Goal: Information Seeking & Learning: Learn about a topic

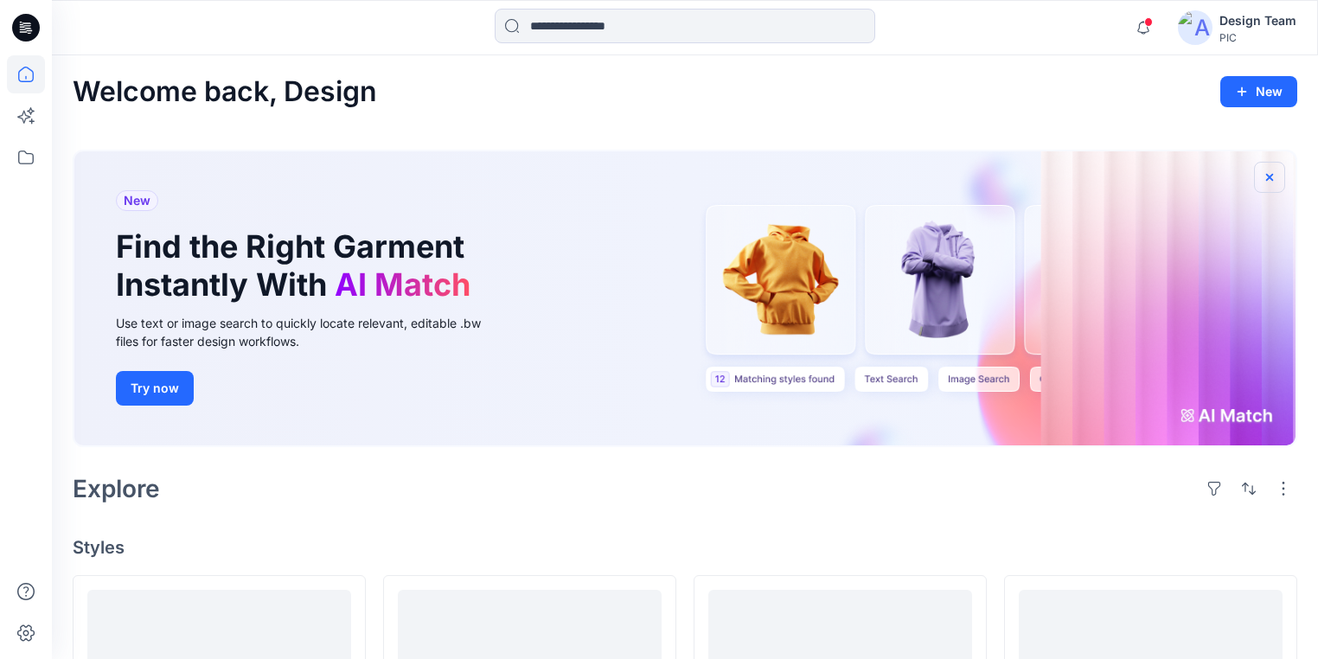
click at [1266, 173] on icon "button" at bounding box center [1269, 177] width 14 height 14
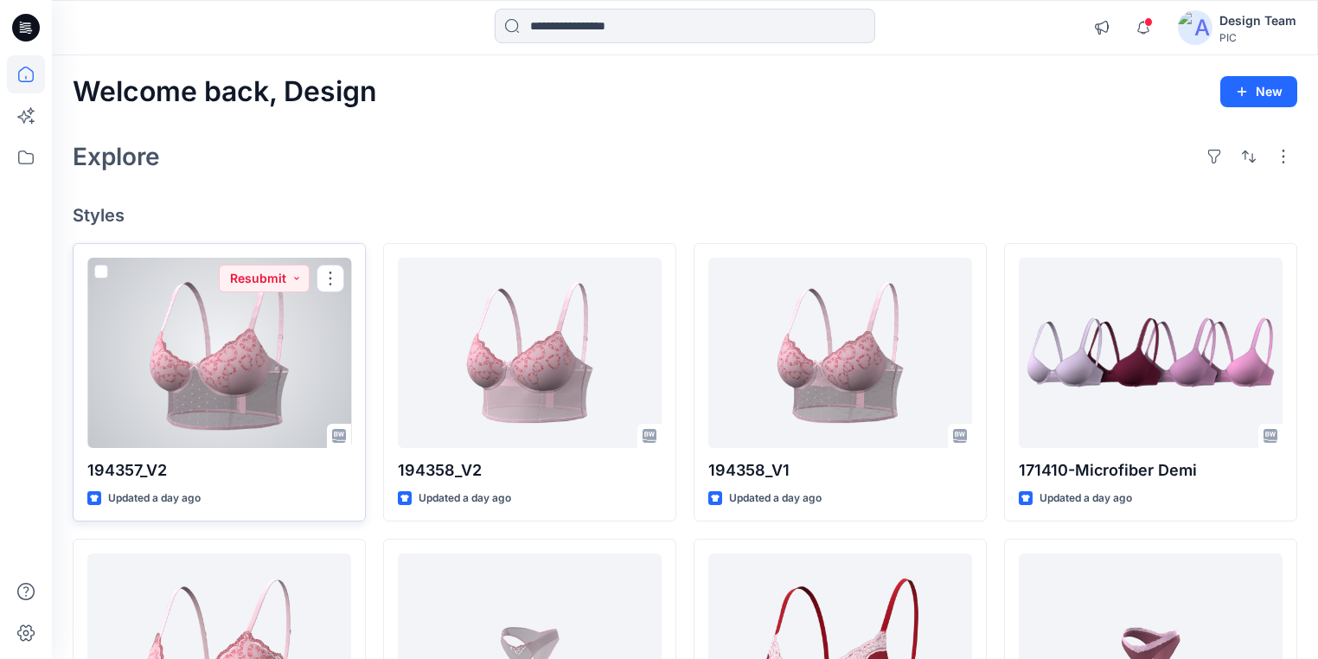
click at [274, 343] on div at bounding box center [219, 353] width 264 height 190
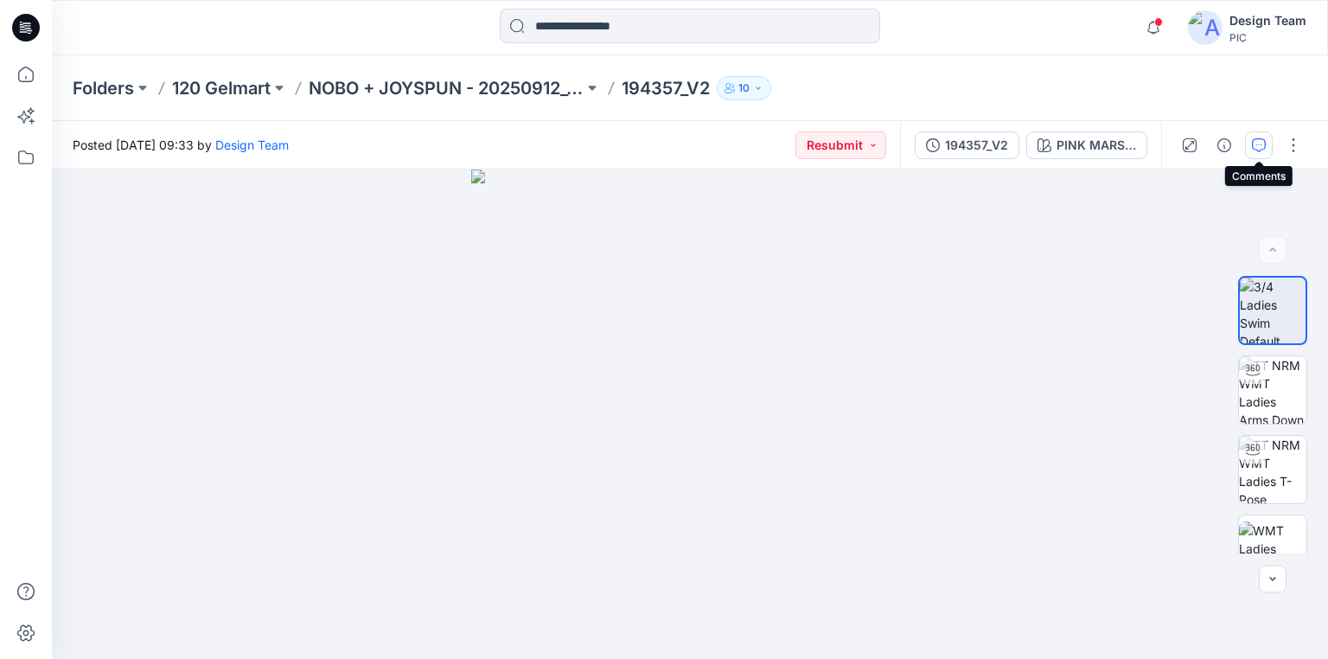
click at [1258, 145] on icon "button" at bounding box center [1259, 145] width 14 height 14
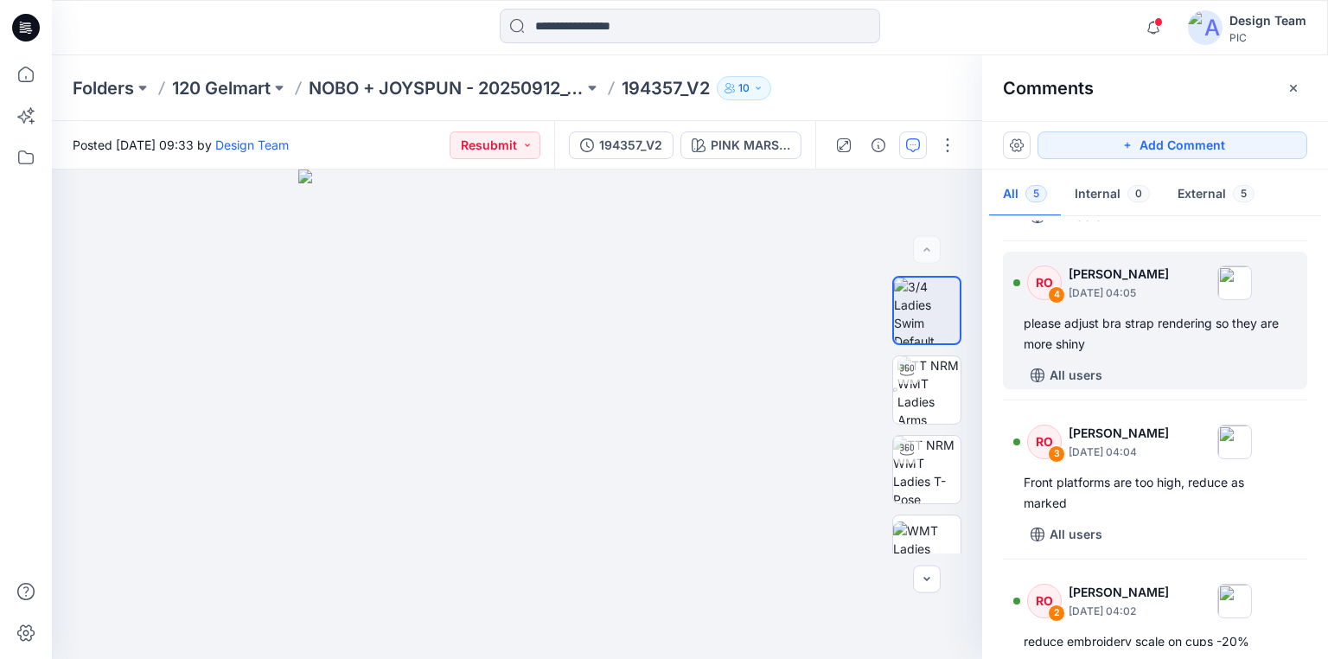
scroll to position [208, 0]
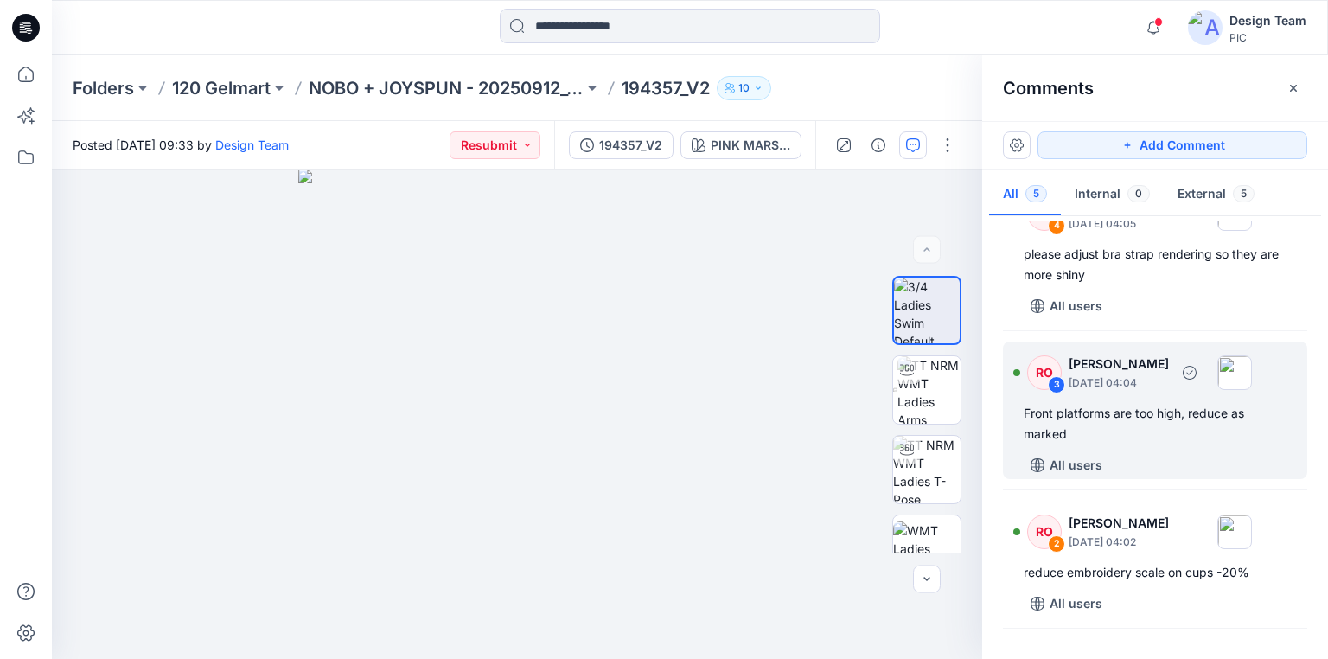
click at [1175, 420] on div "Front platforms are too high, reduce as marked" at bounding box center [1155, 424] width 263 height 42
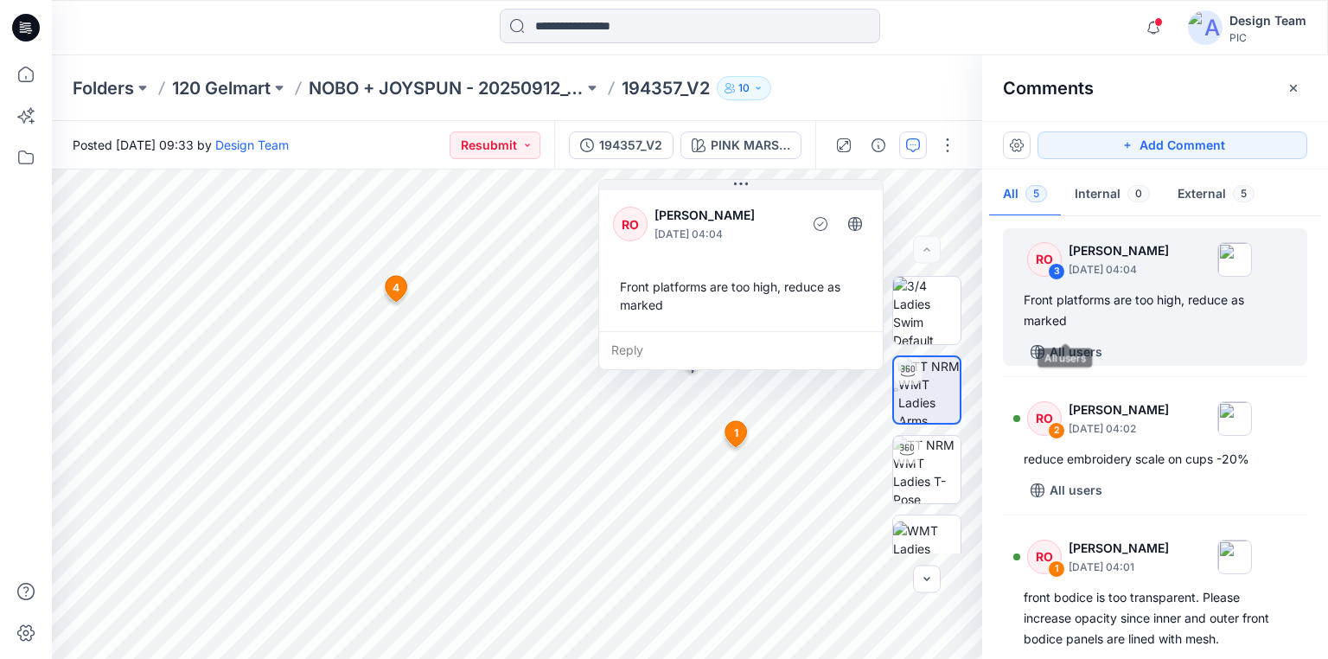
scroll to position [346, 0]
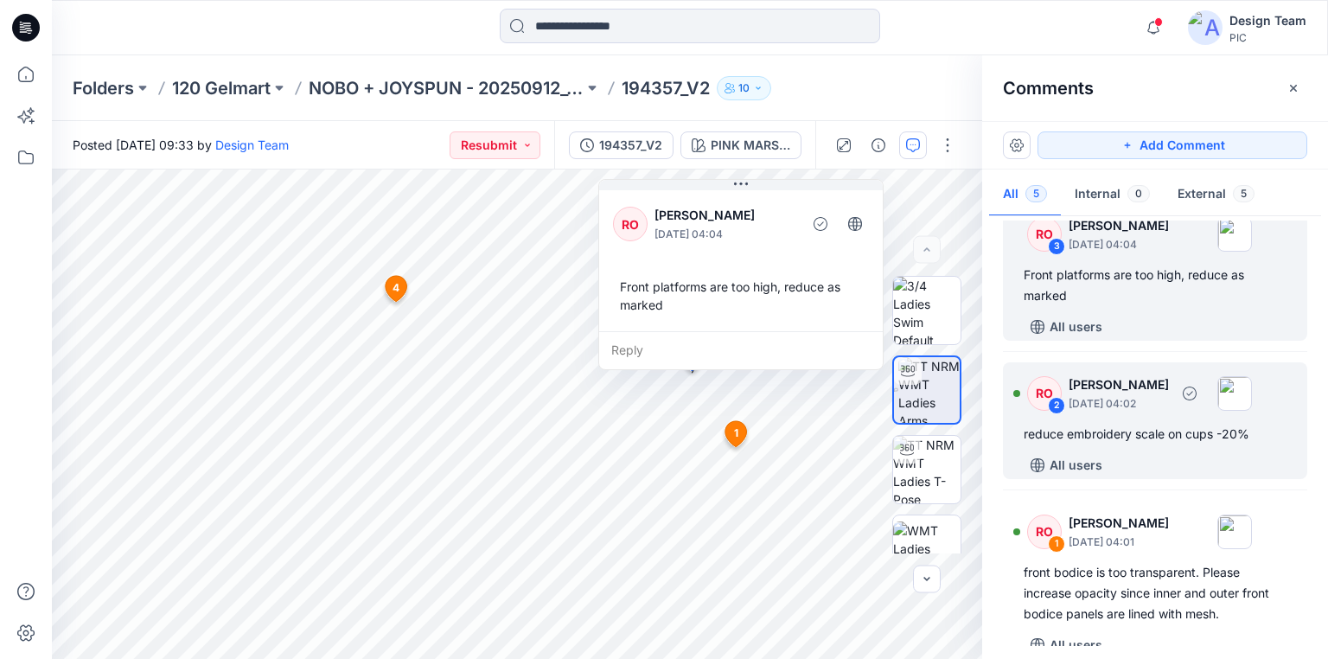
click at [1153, 434] on div "reduce embroidery scale on cups -20%" at bounding box center [1155, 434] width 263 height 21
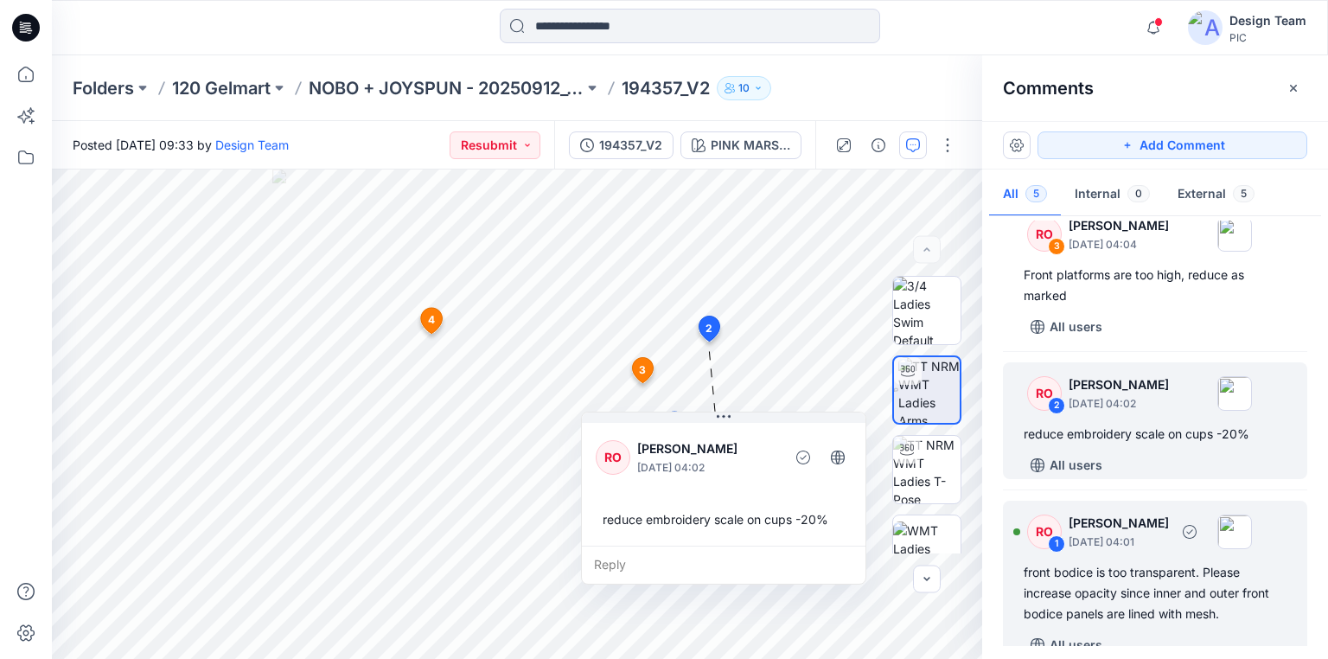
scroll to position [367, 0]
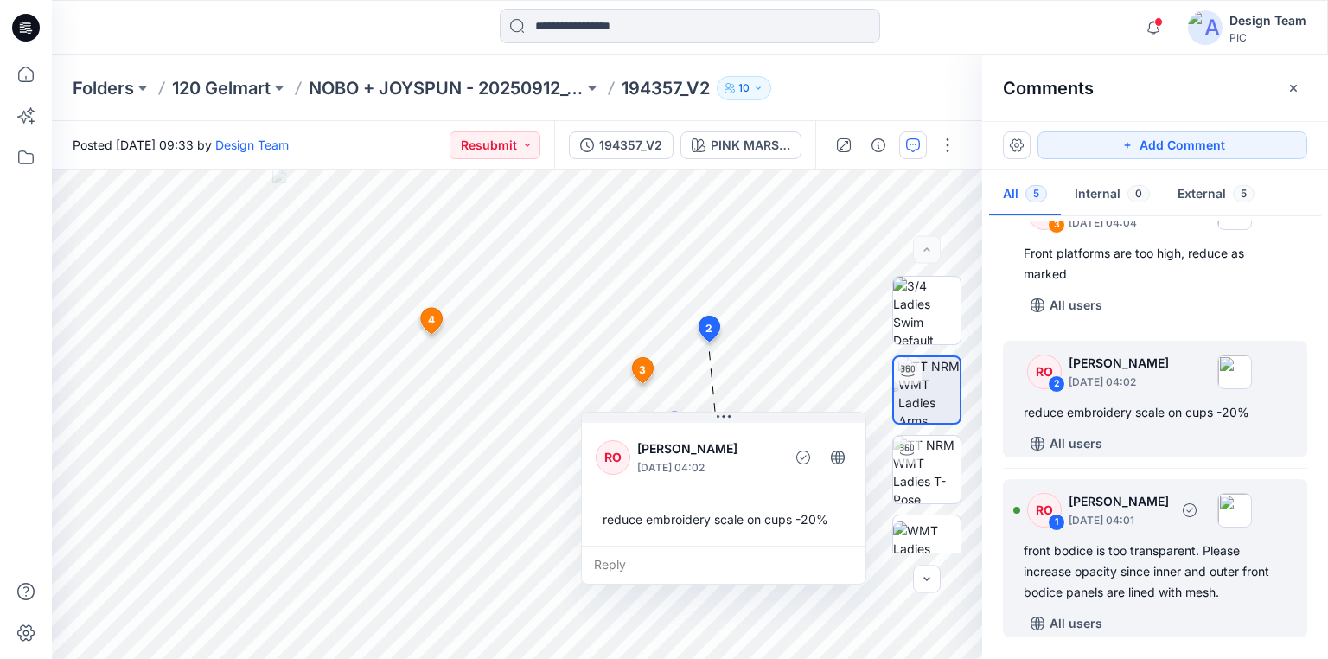
click at [1129, 566] on div "front bodice is too transparent. Please increase opacity since inner and outer …" at bounding box center [1155, 571] width 263 height 62
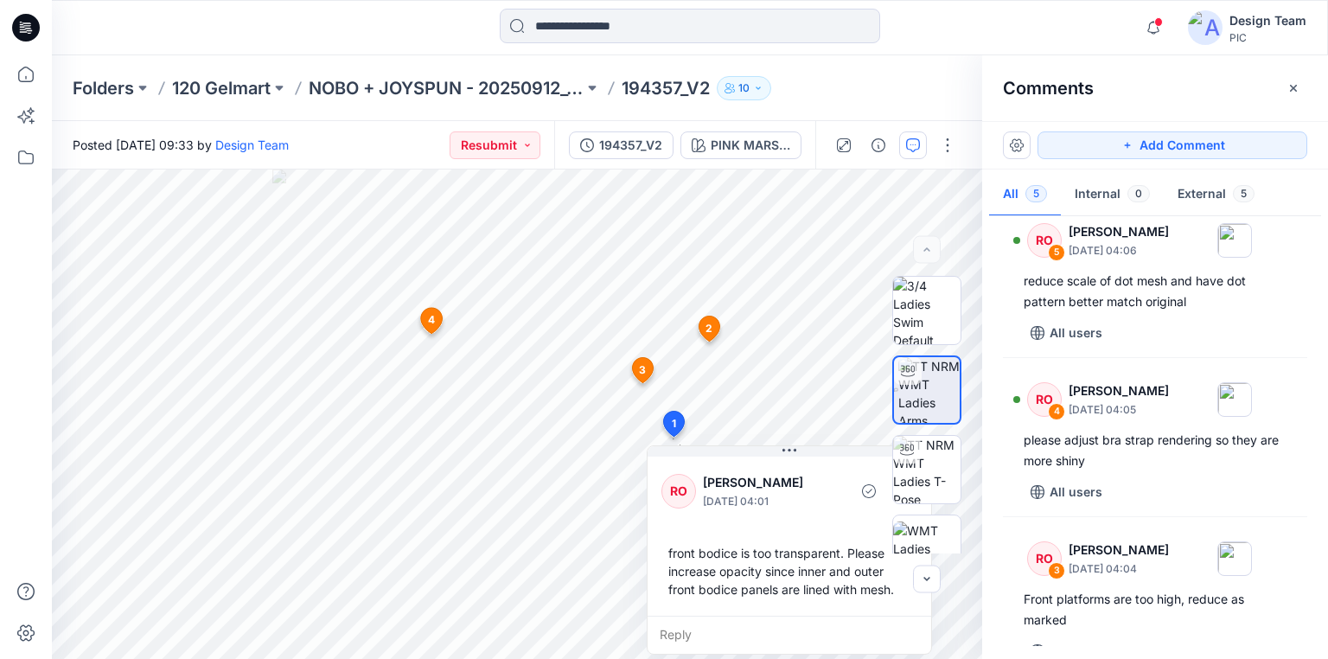
scroll to position [0, 0]
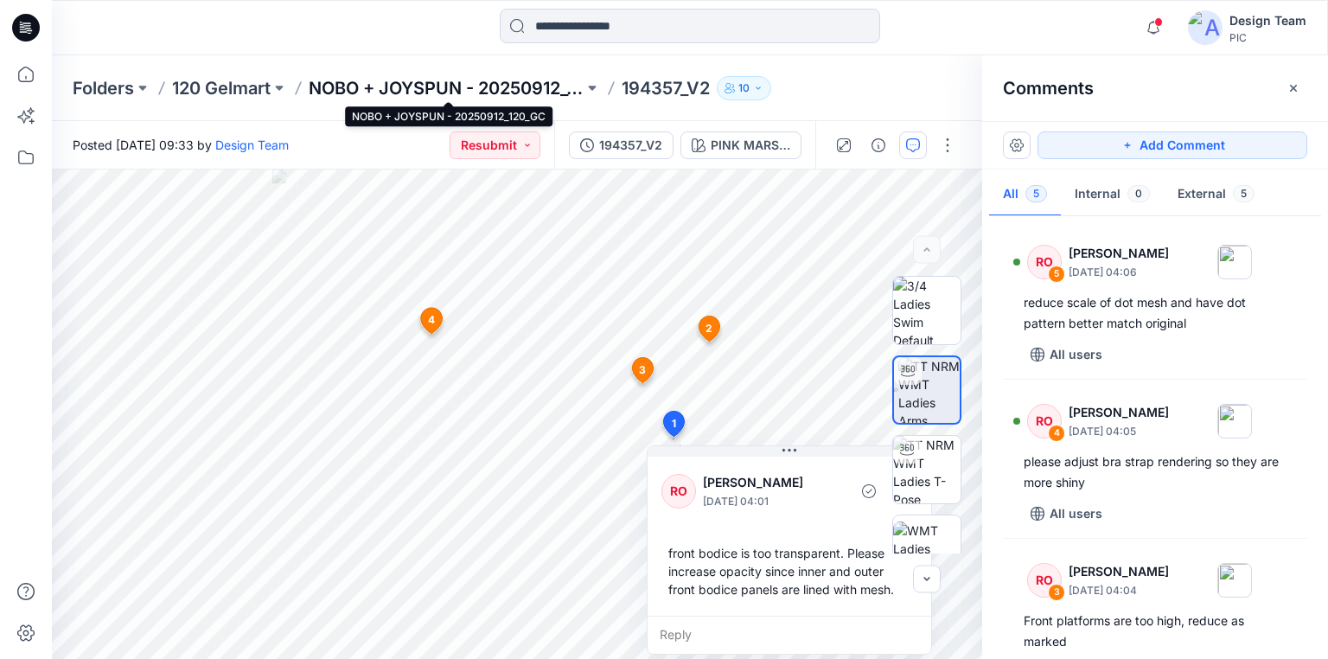
click at [430, 88] on p "NOBO + JOYSPUN - 20250912_120_GC" at bounding box center [446, 88] width 275 height 24
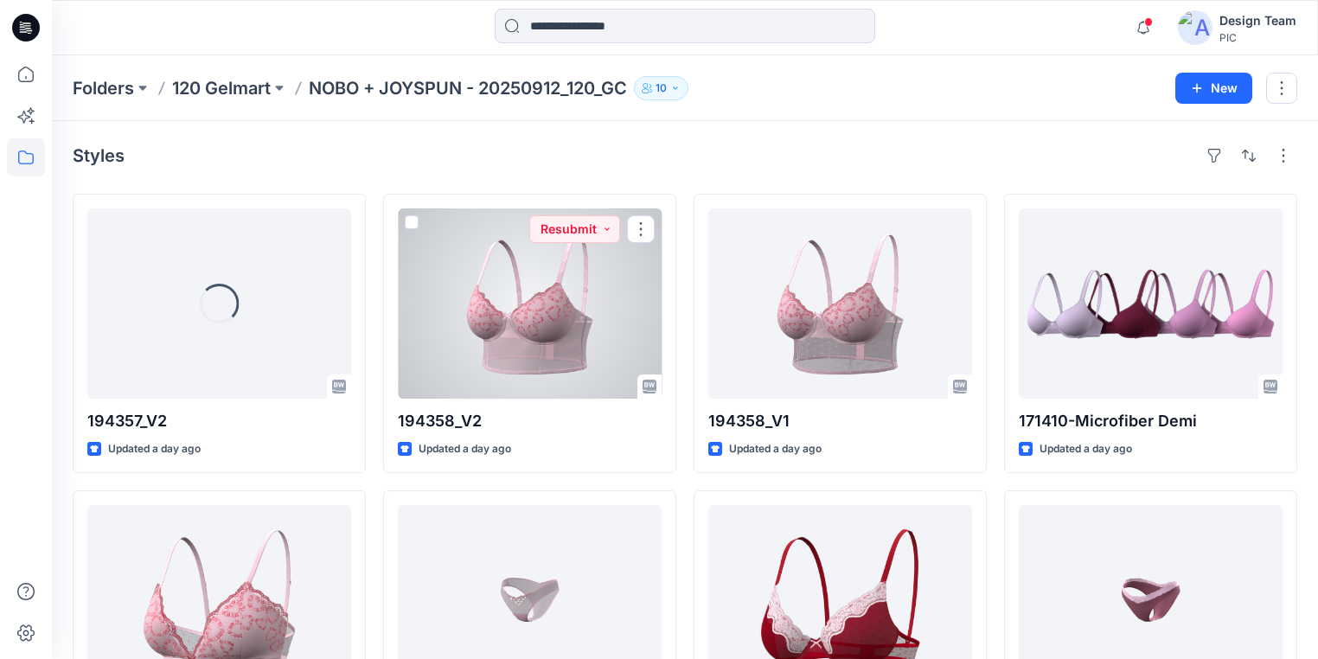
click at [491, 368] on div at bounding box center [530, 303] width 264 height 190
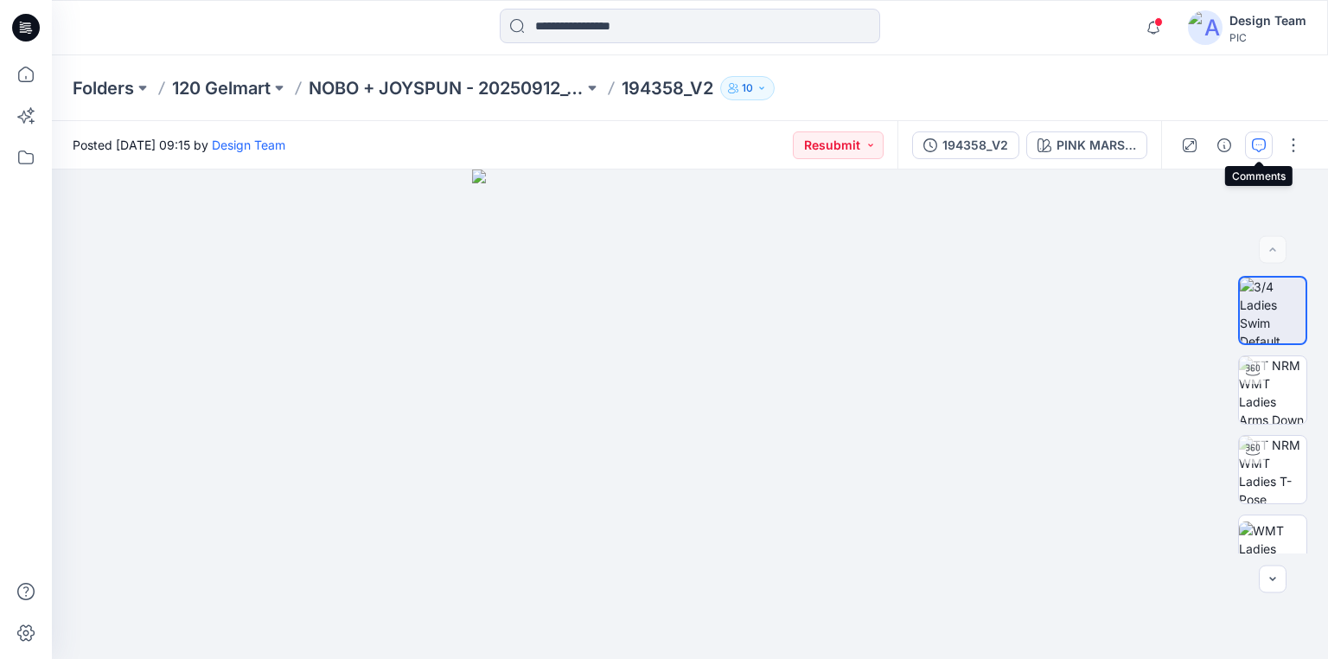
click at [1260, 142] on icon "button" at bounding box center [1259, 145] width 14 height 14
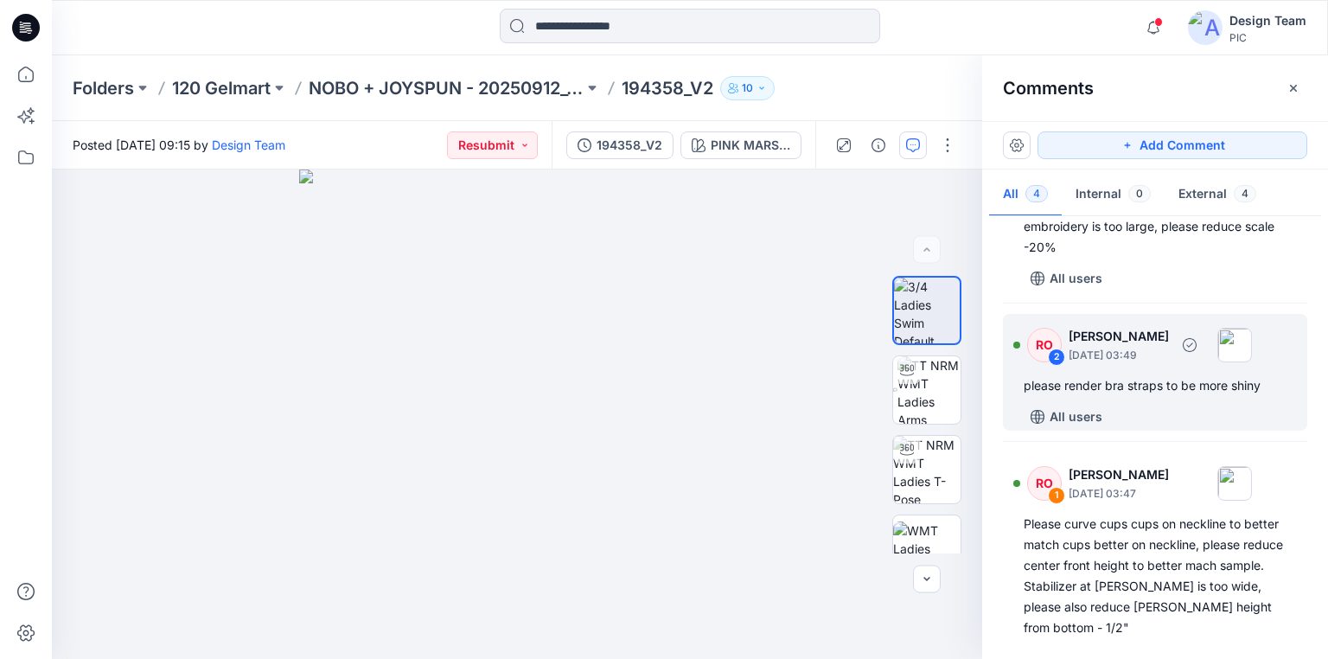
scroll to position [250, 0]
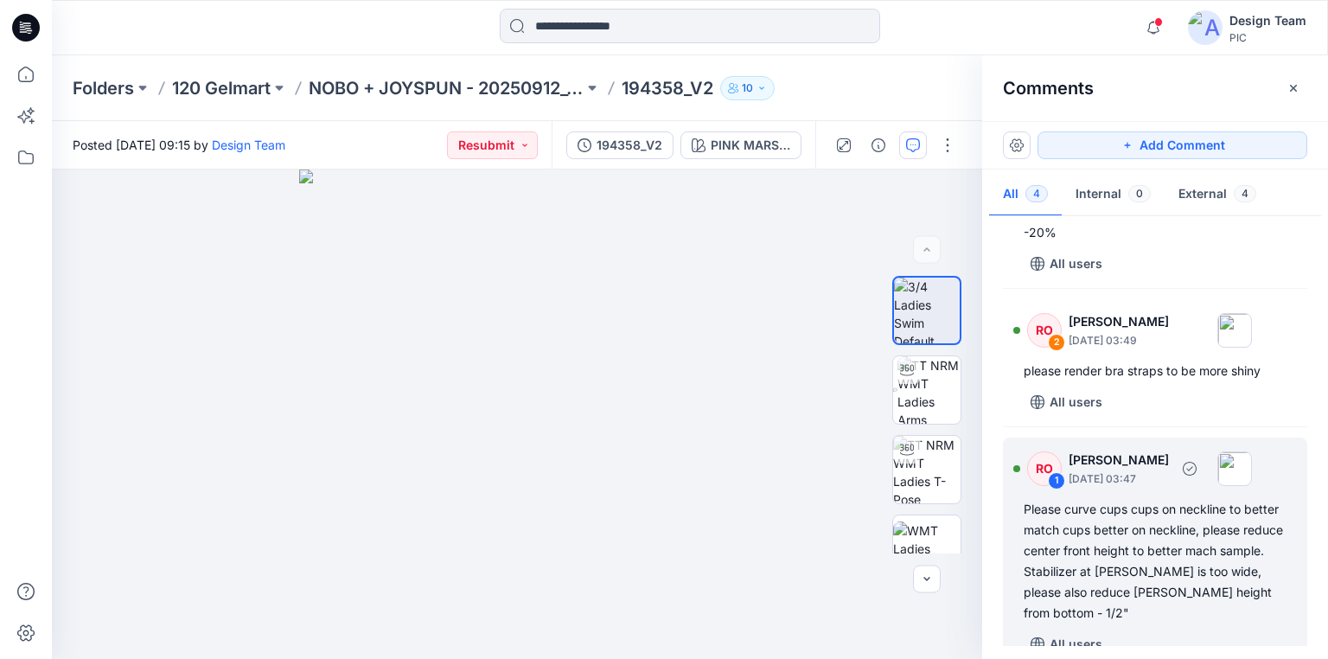
click at [1102, 526] on div "Please curve cups cups on neckline to better match cups better on neckline, ple…" at bounding box center [1155, 561] width 263 height 125
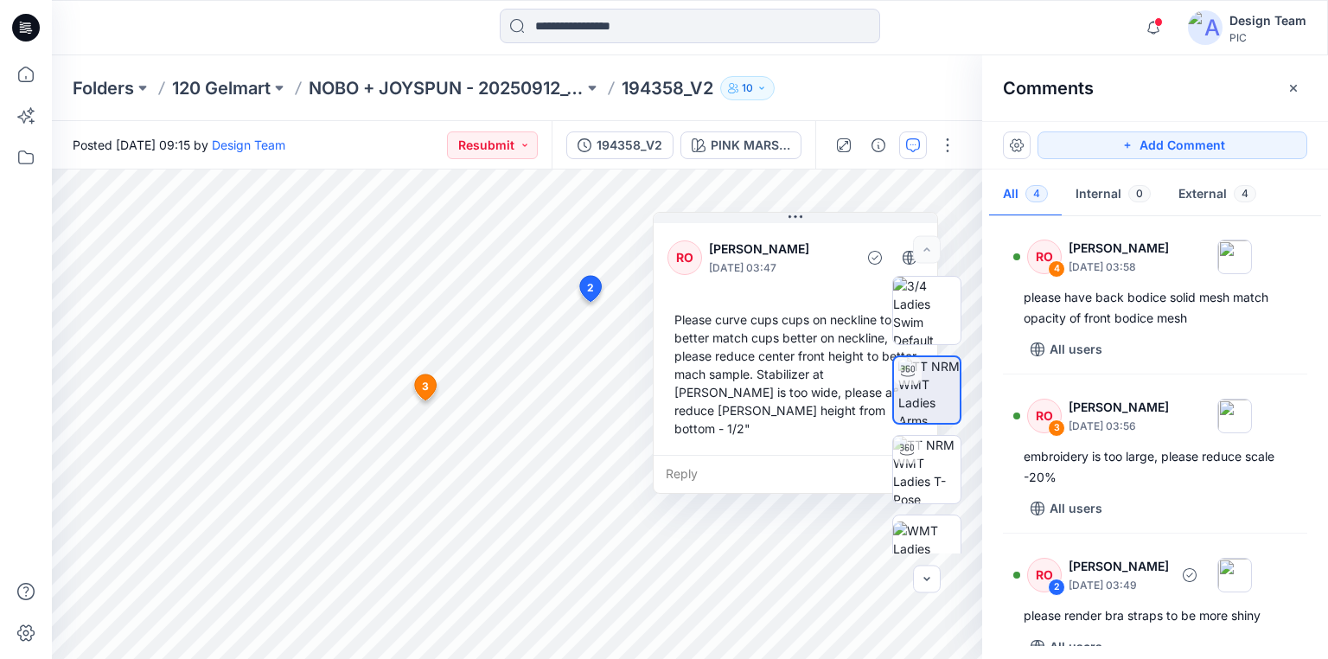
scroll to position [0, 0]
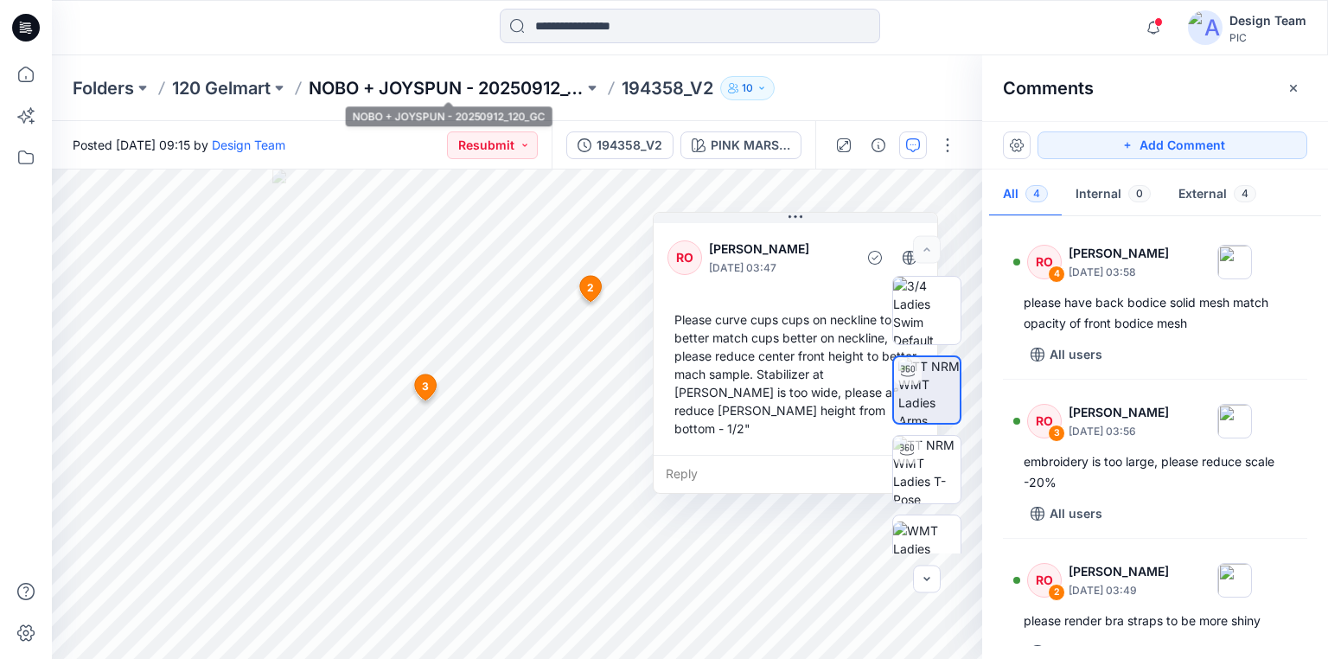
click at [524, 86] on p "NOBO + JOYSPUN - 20250912_120_GC" at bounding box center [446, 88] width 275 height 24
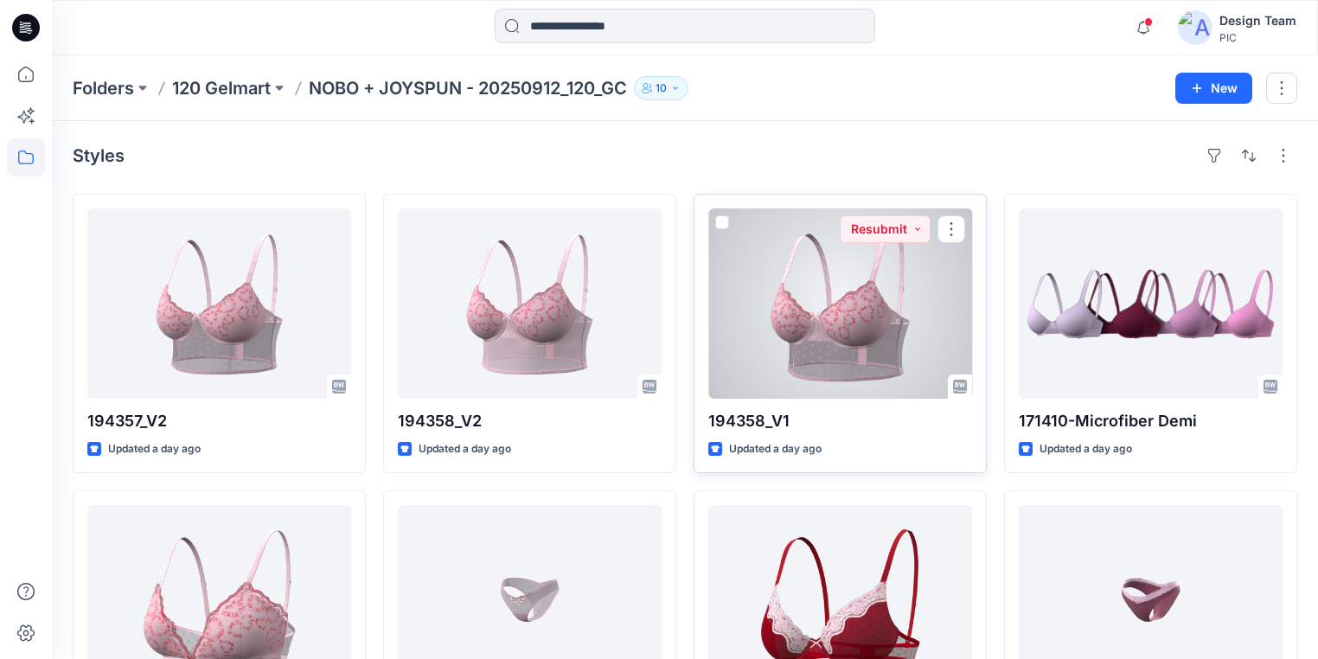
click at [811, 328] on div at bounding box center [840, 303] width 264 height 190
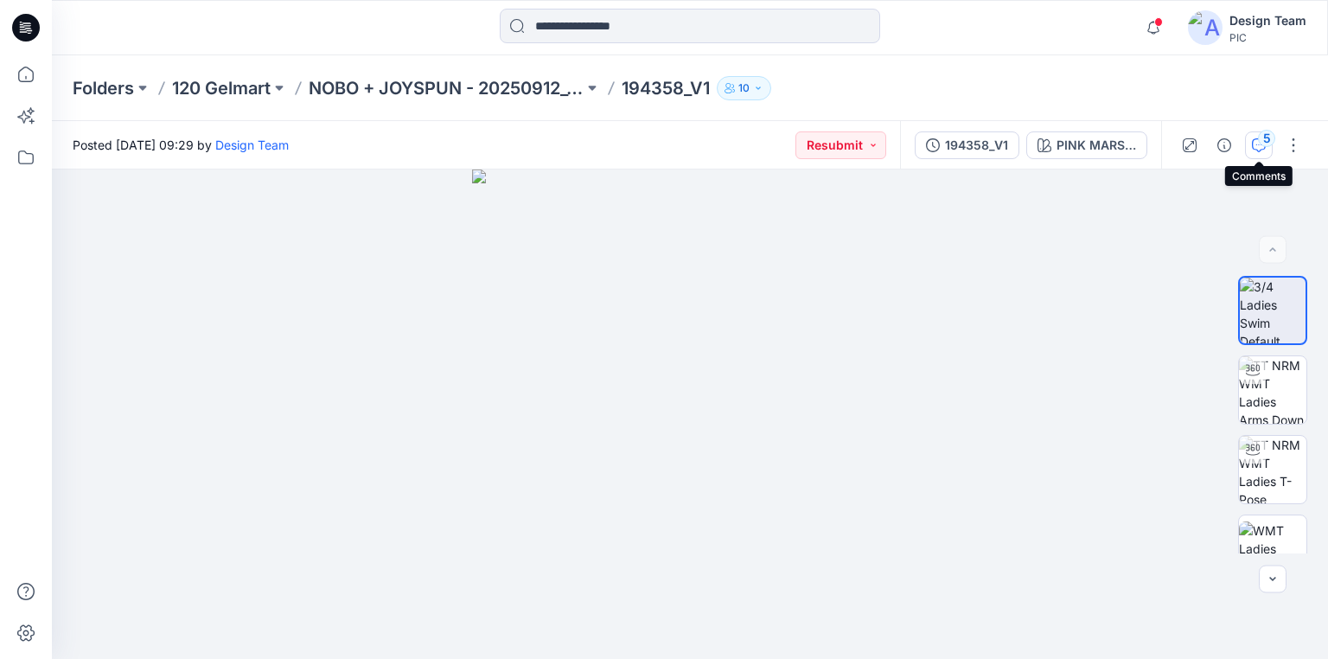
click at [1257, 137] on button "5" at bounding box center [1259, 145] width 28 height 28
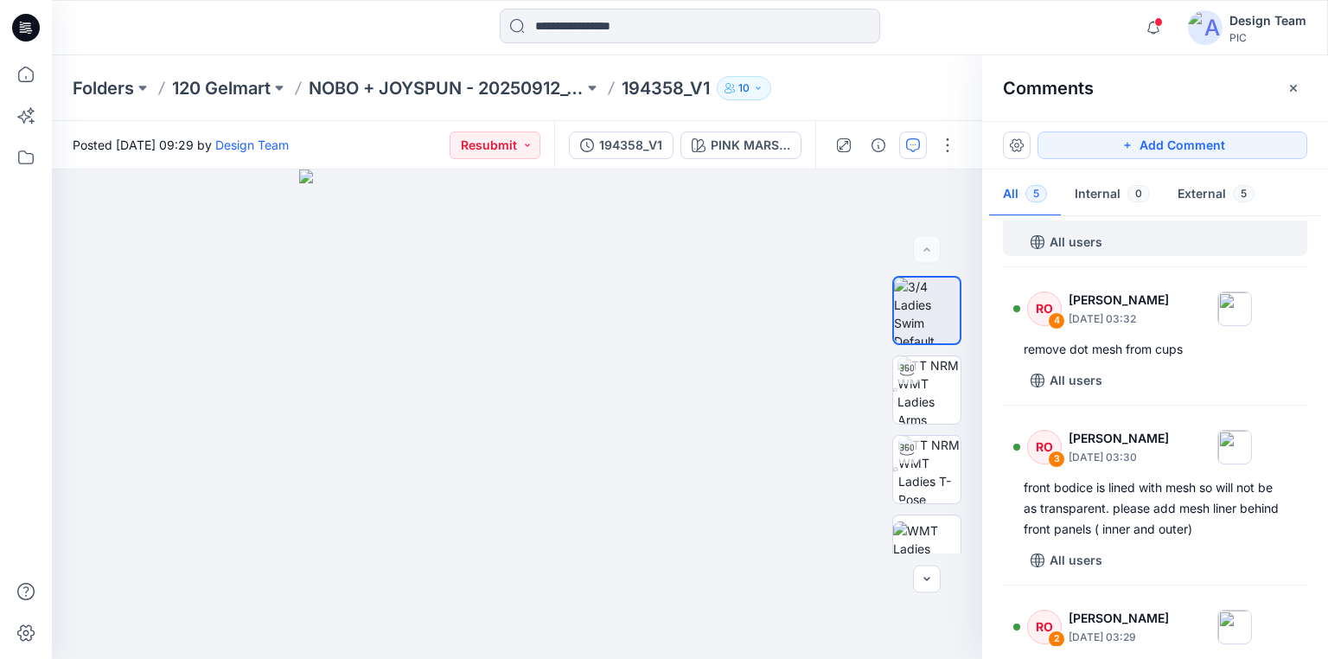
scroll to position [138, 0]
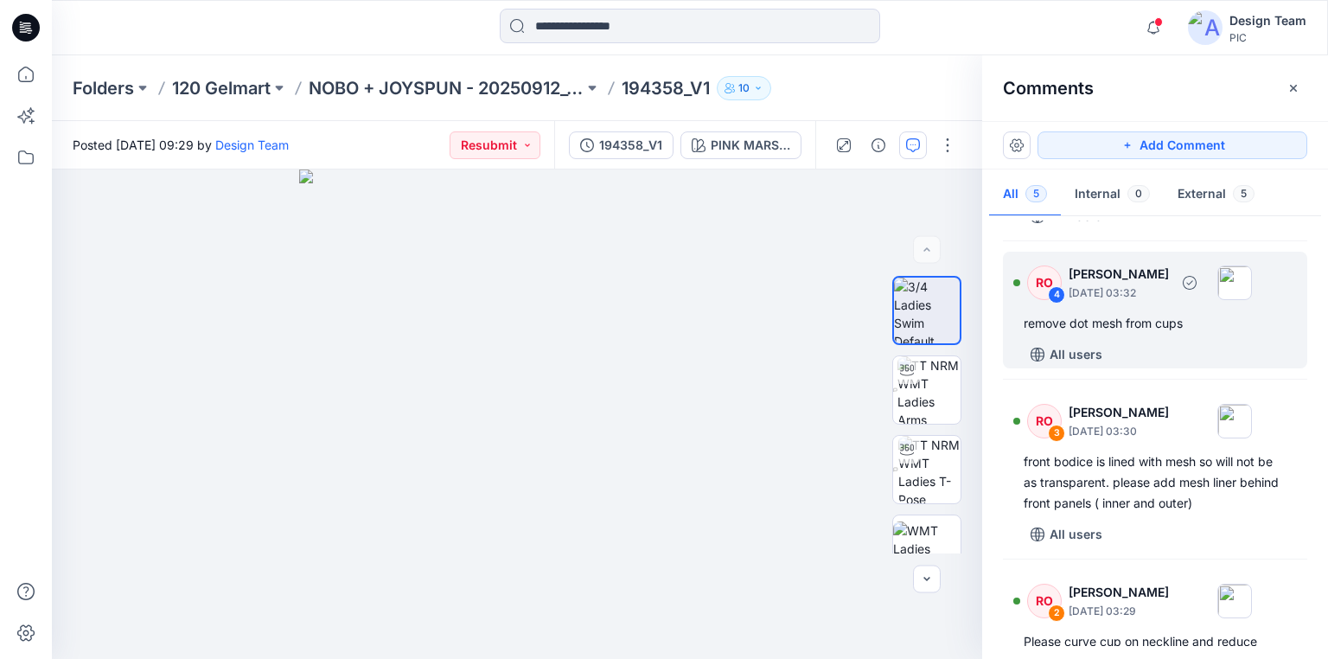
click at [1135, 326] on div "remove dot mesh from cups" at bounding box center [1155, 323] width 263 height 21
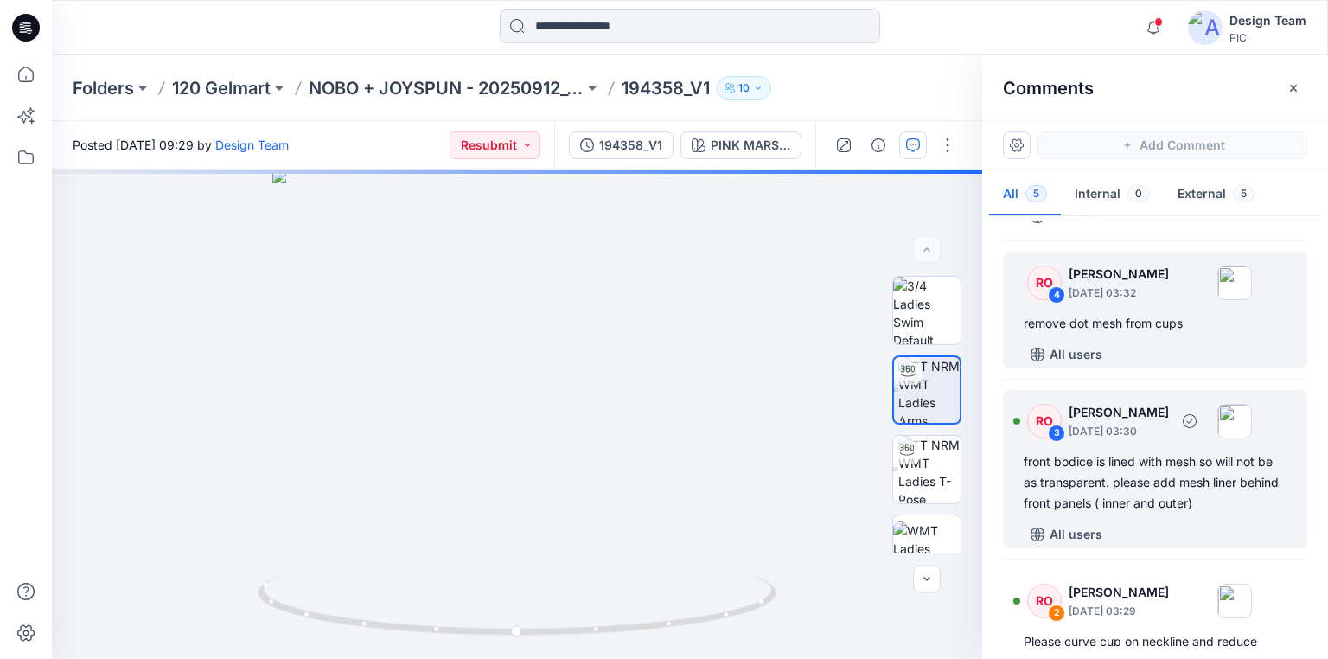
click at [1068, 470] on div "front bodice is lined with mesh so will not be as transparent. please add mesh …" at bounding box center [1155, 482] width 263 height 62
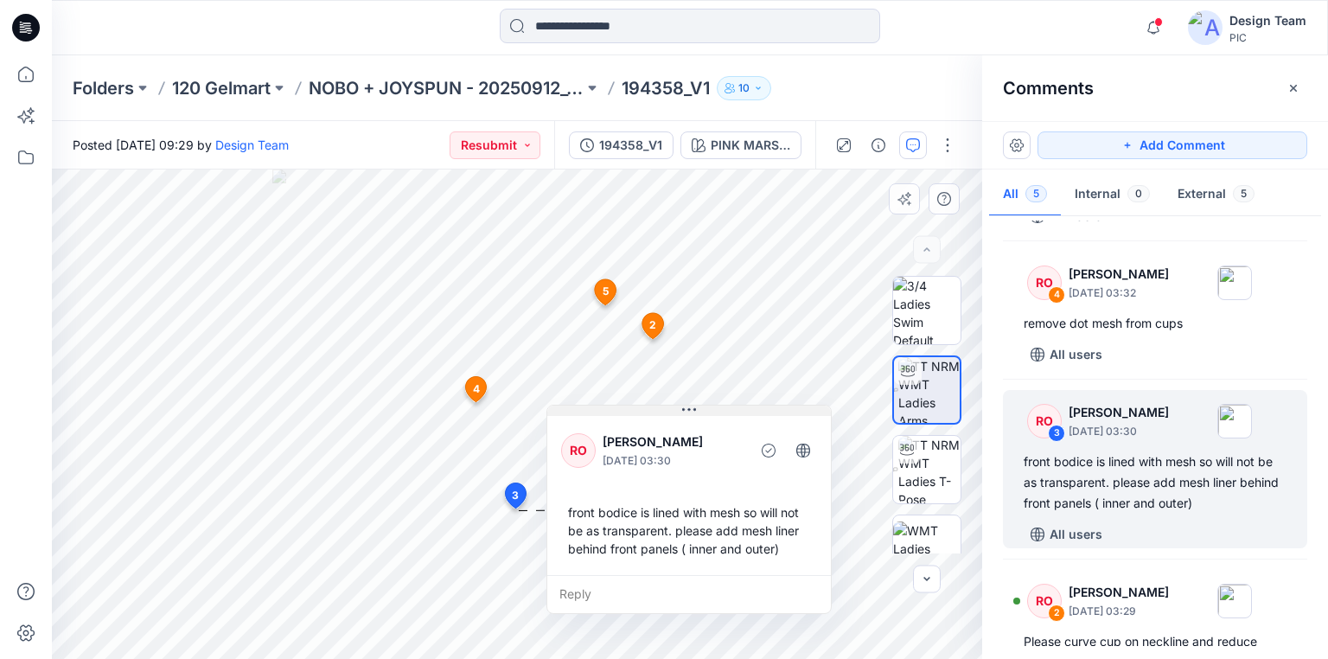
drag, startPoint x: 610, startPoint y: 524, endPoint x: 668, endPoint y: 412, distance: 126.5
click at [668, 412] on button at bounding box center [689, 411] width 284 height 10
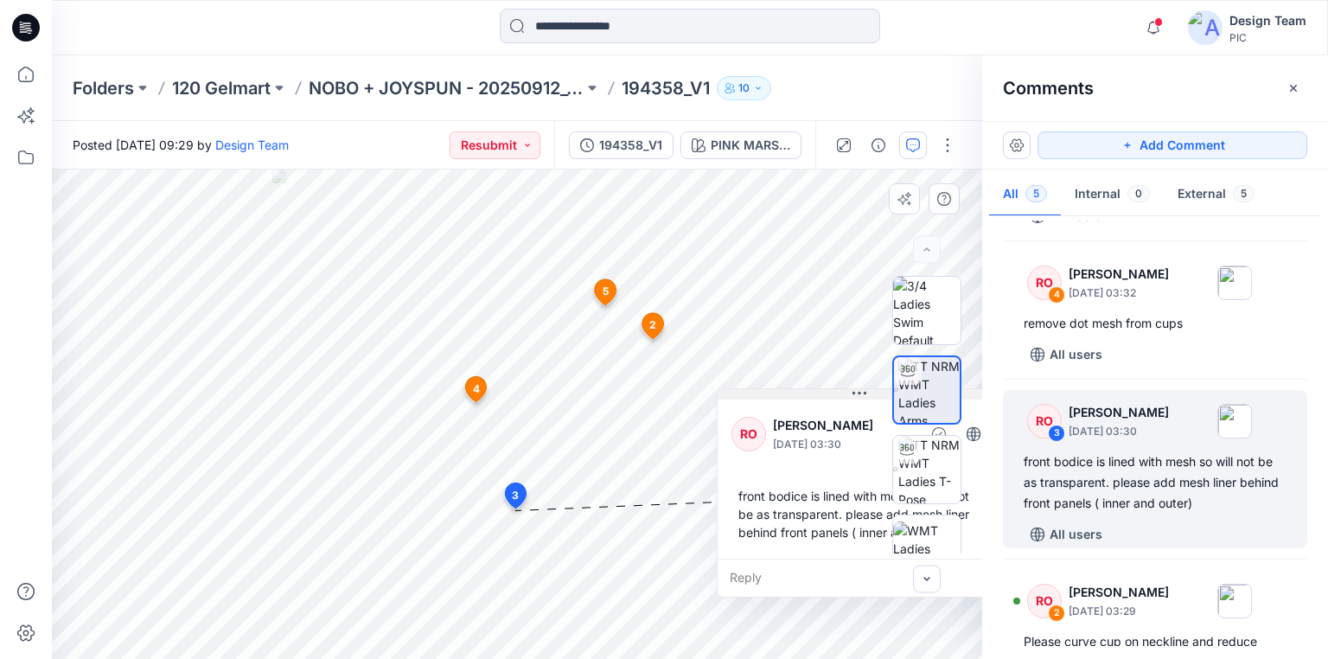
drag, startPoint x: 666, startPoint y: 414, endPoint x: 847, endPoint y: 393, distance: 182.8
click at [847, 393] on button at bounding box center [860, 394] width 284 height 10
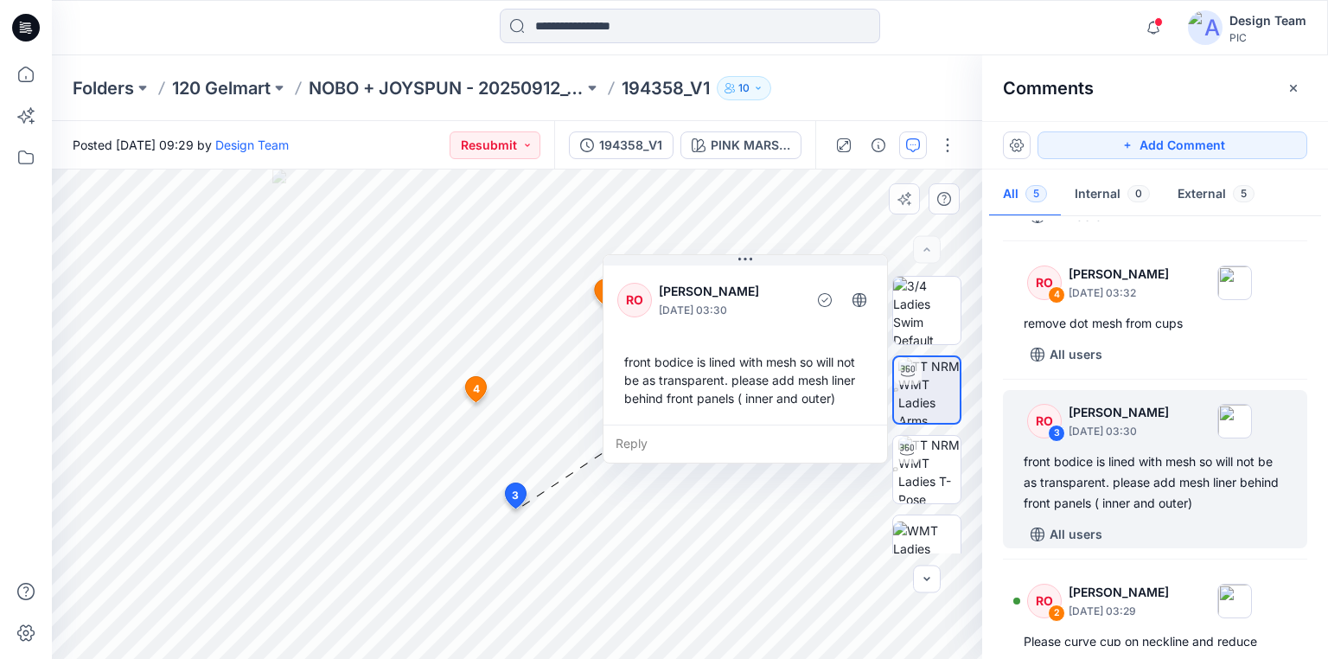
drag, startPoint x: 812, startPoint y: 399, endPoint x: 712, endPoint y: 273, distance: 160.7
click at [712, 273] on div "RO [PERSON_NAME] [DATE] 03:30 front bodice is lined with mesh so will not be as…" at bounding box center [746, 343] width 284 height 163
click at [629, 356] on div "front bodice is lined with mesh so will not be as transparent. please add mesh …" at bounding box center [745, 380] width 256 height 68
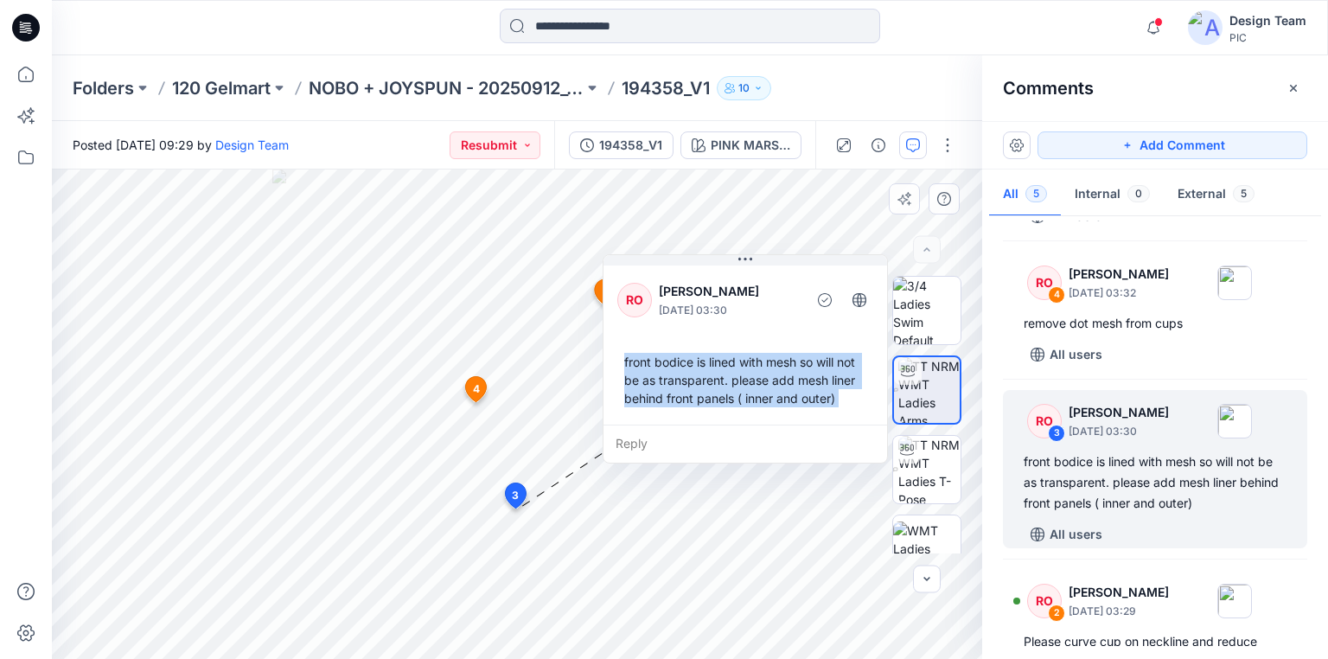
click at [837, 399] on div "front bodice is lined with mesh so will not be as transparent. please add mesh …" at bounding box center [745, 380] width 256 height 68
copy div "front bodice is lined with mesh so will not be as transparent. please add mesh …"
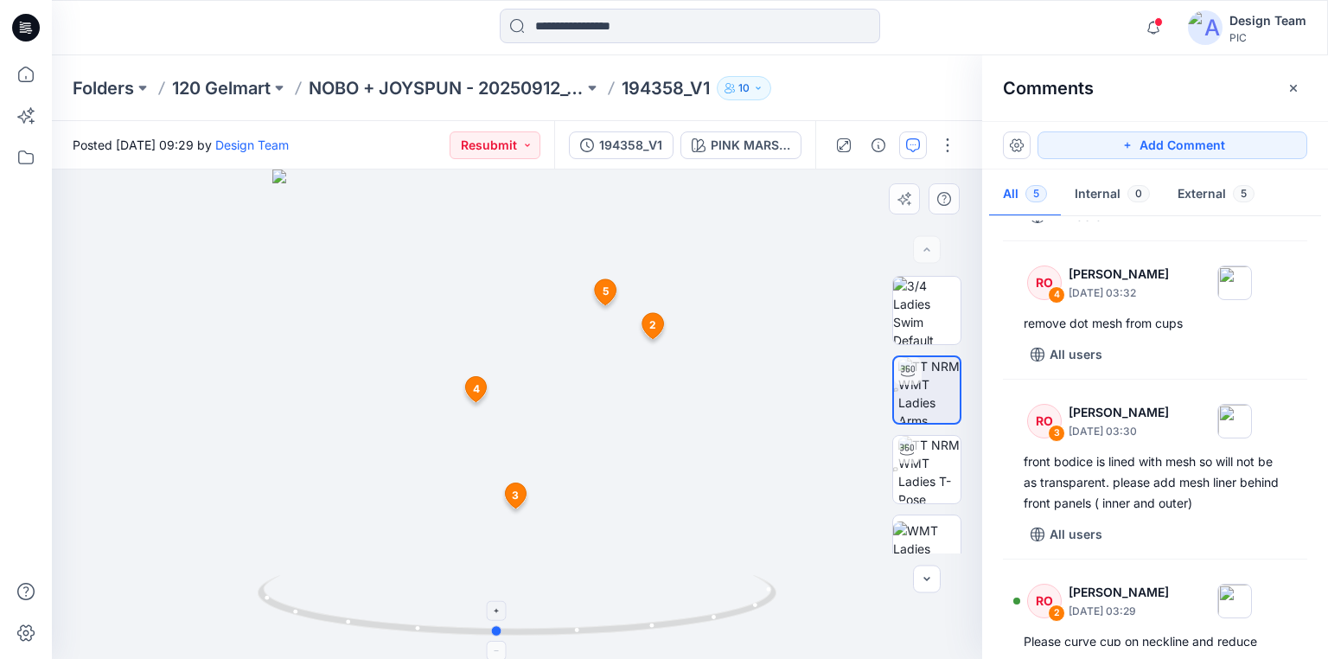
drag, startPoint x: 623, startPoint y: 638, endPoint x: 605, endPoint y: 609, distance: 34.1
click at [605, 609] on icon at bounding box center [519, 607] width 523 height 65
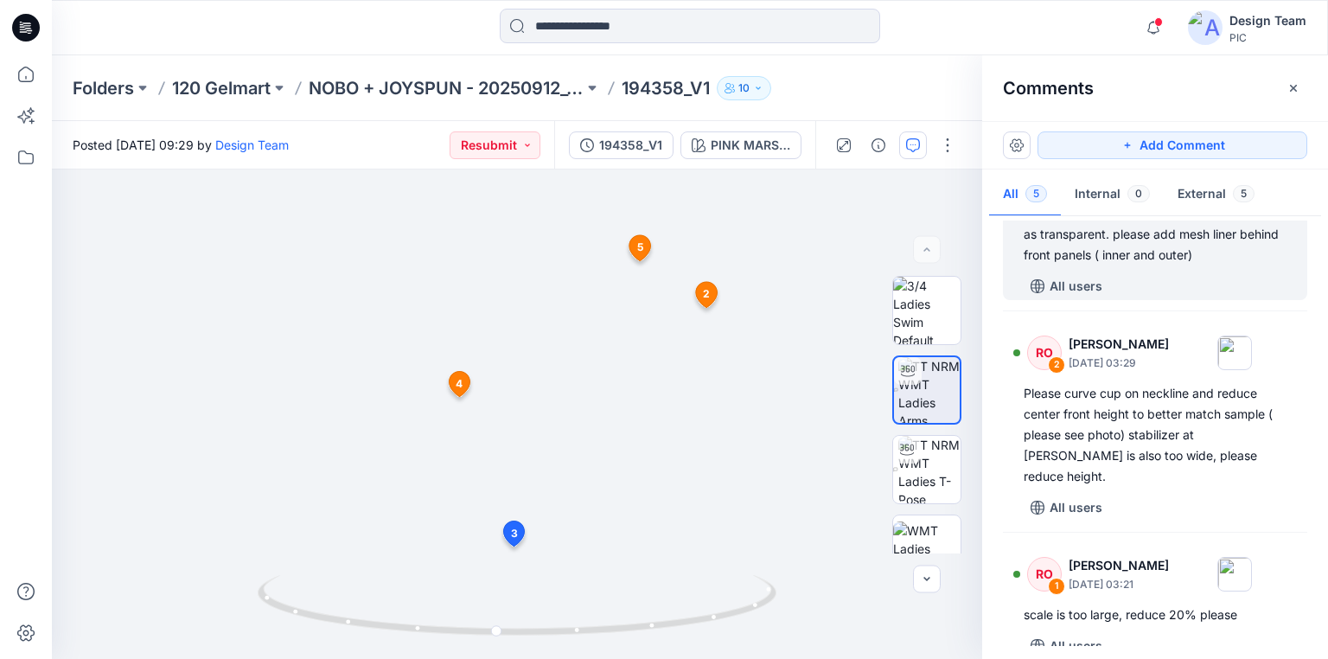
scroll to position [388, 0]
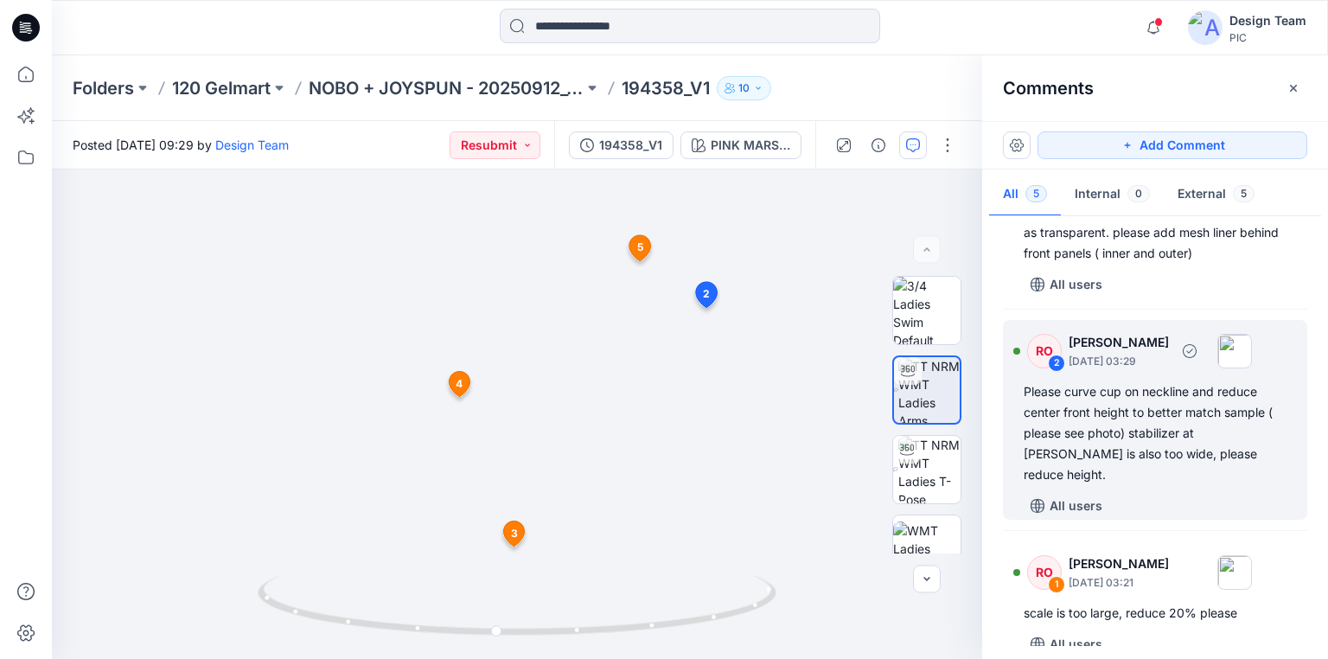
click at [1127, 438] on div "Please curve cup on neckline and reduce center front height to better match sam…" at bounding box center [1155, 433] width 263 height 104
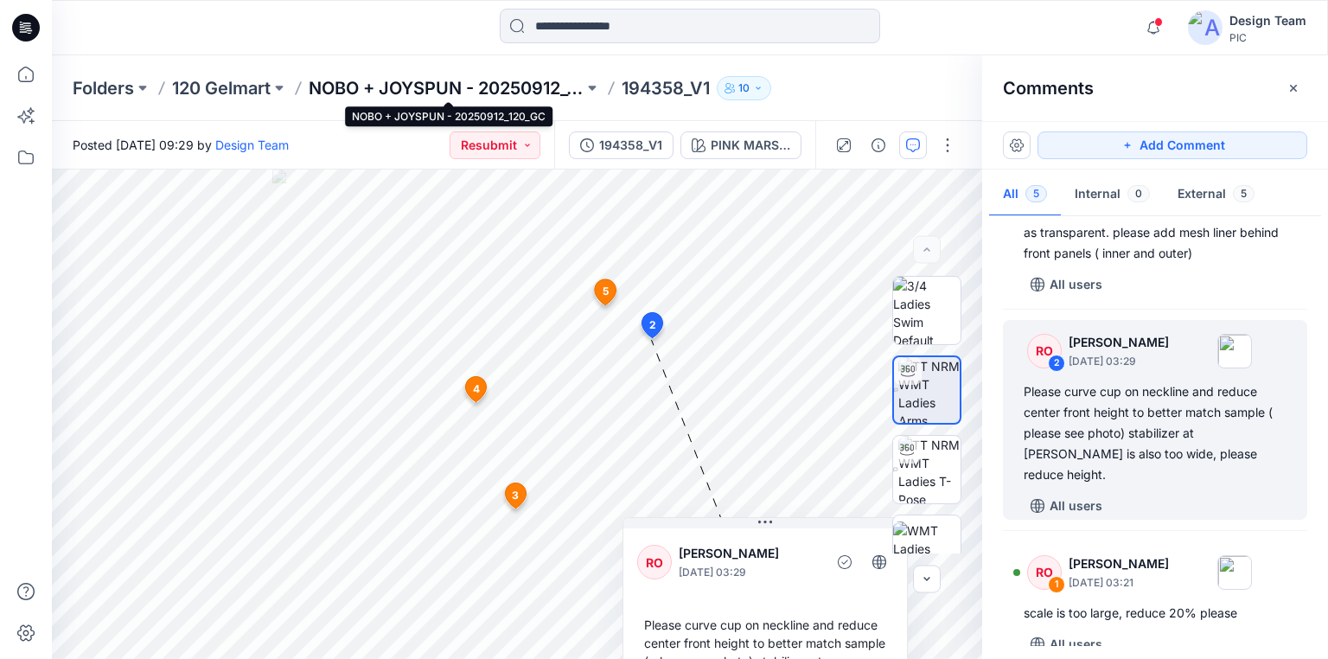
click at [431, 86] on p "NOBO + JOYSPUN - 20250912_120_GC" at bounding box center [446, 88] width 275 height 24
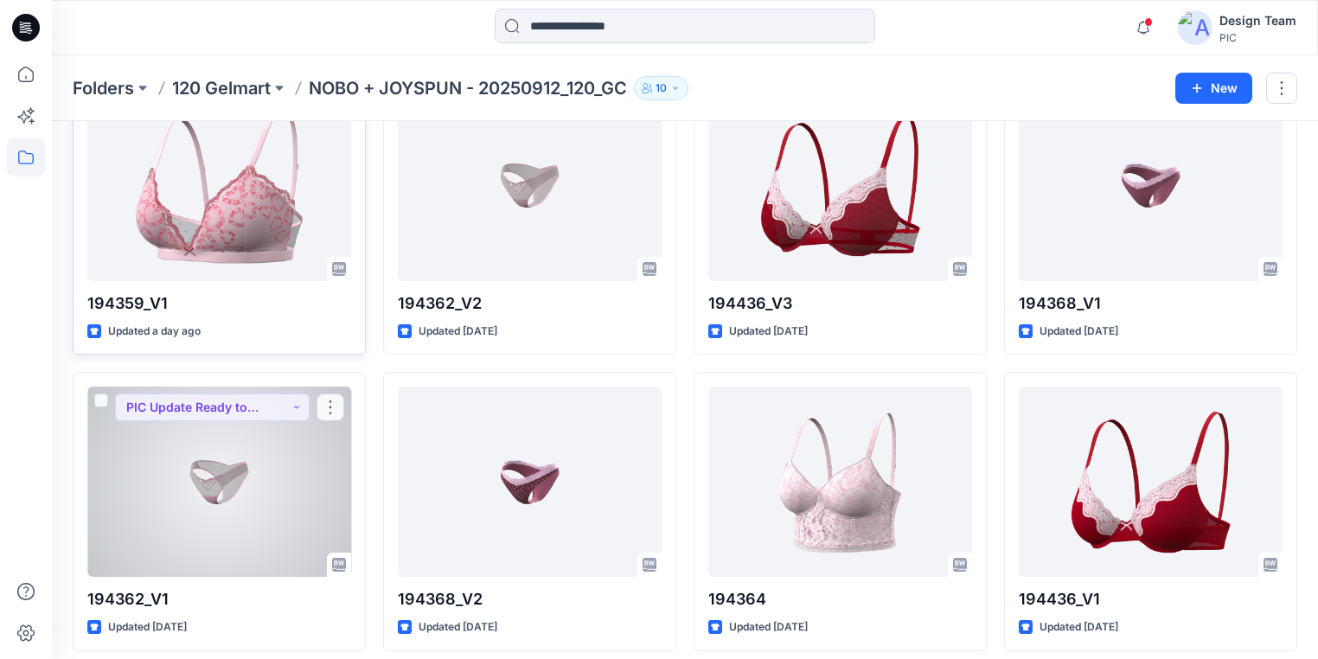
scroll to position [415, 0]
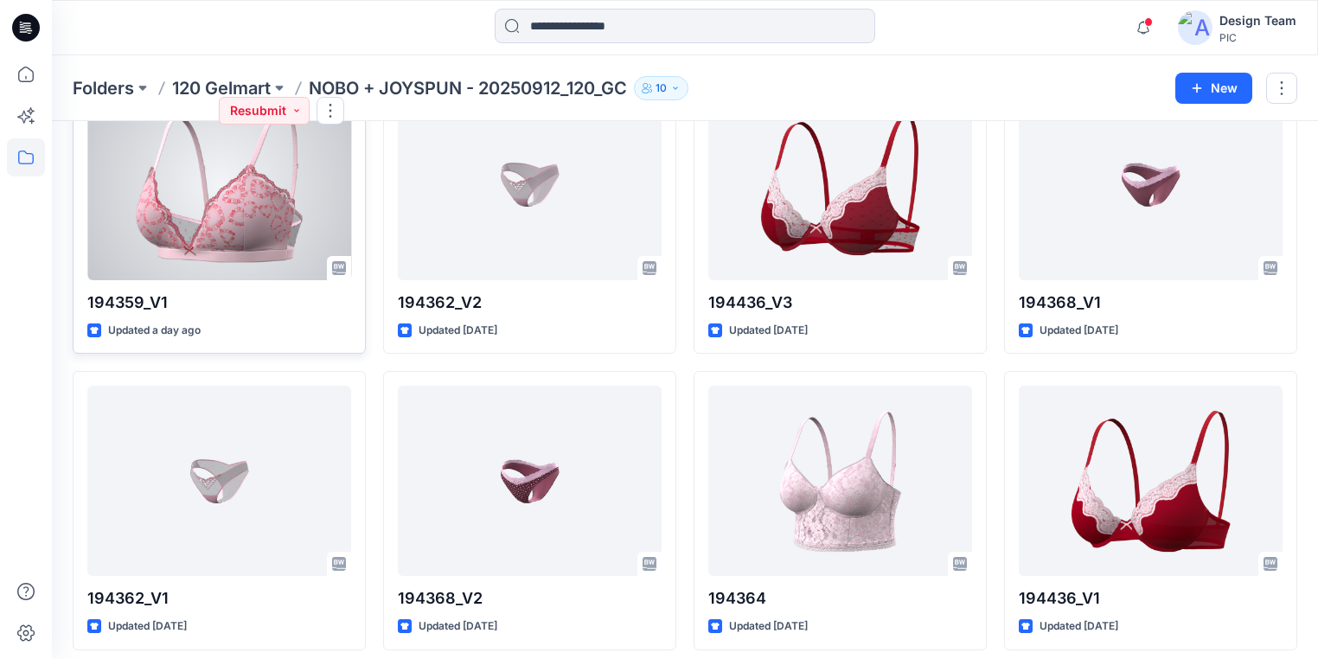
click at [274, 223] on div at bounding box center [219, 185] width 264 height 190
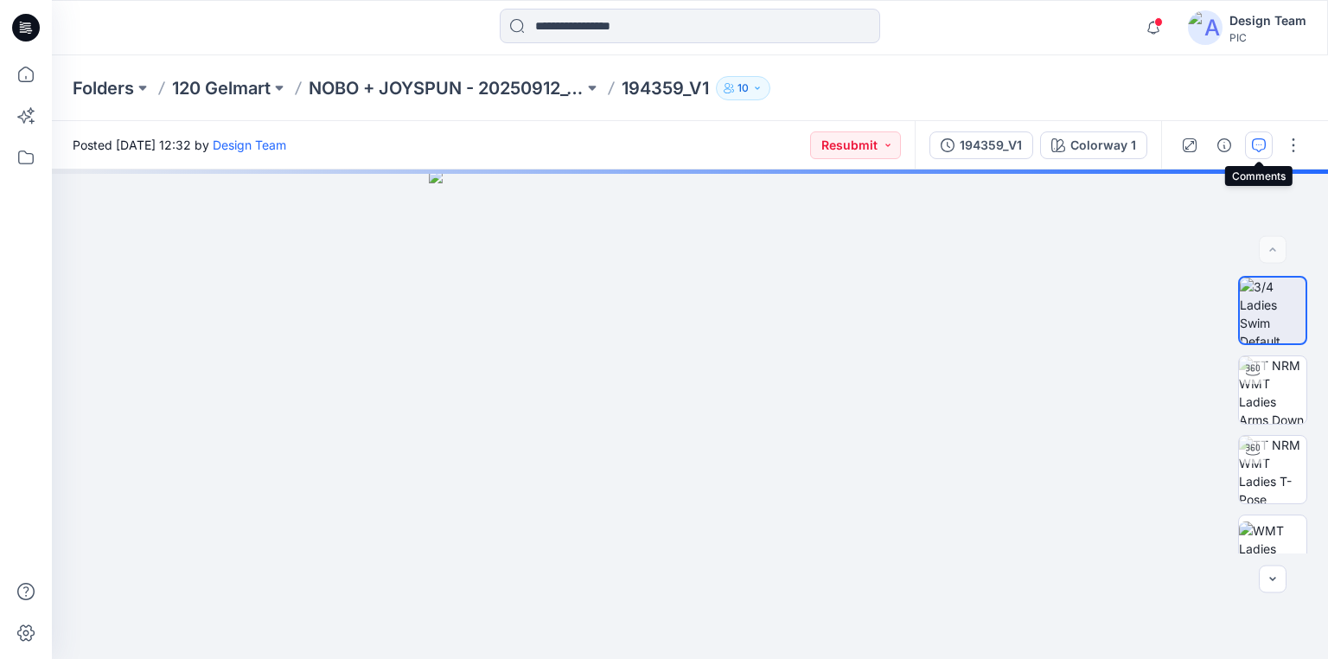
click at [1260, 143] on icon "button" at bounding box center [1259, 145] width 14 height 14
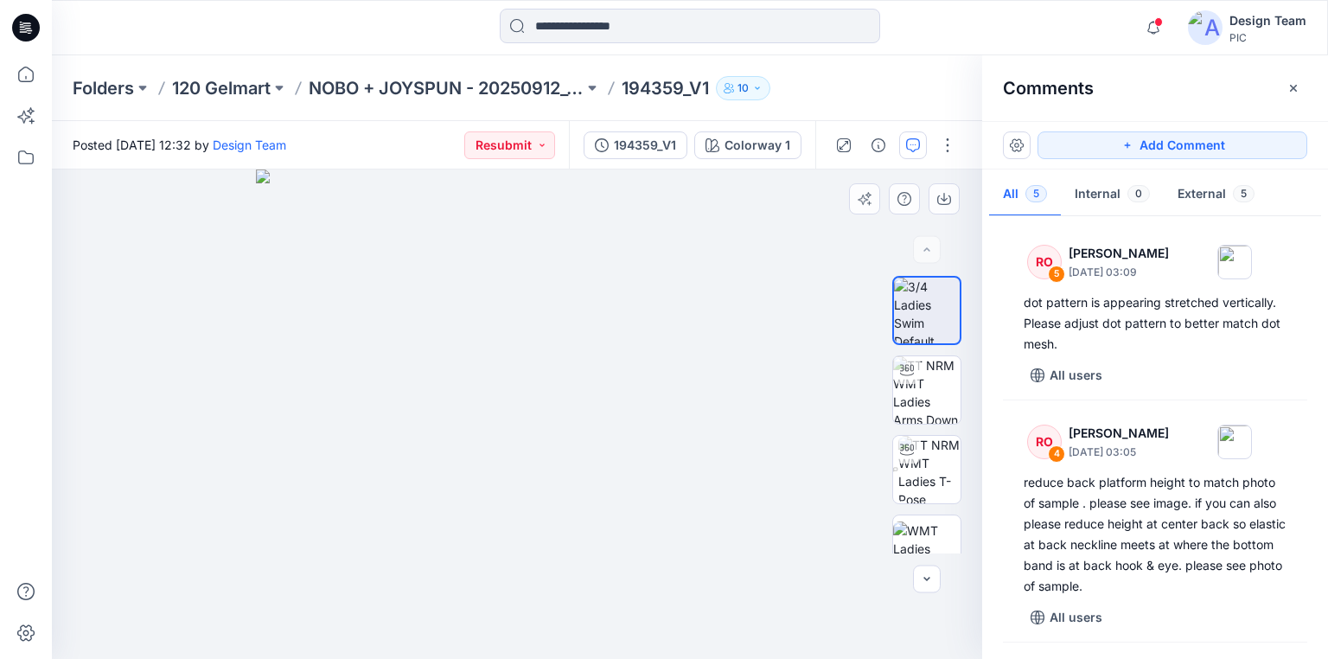
drag, startPoint x: 822, startPoint y: 520, endPoint x: 680, endPoint y: 476, distance: 149.3
click at [926, 400] on img at bounding box center [926, 389] width 67 height 67
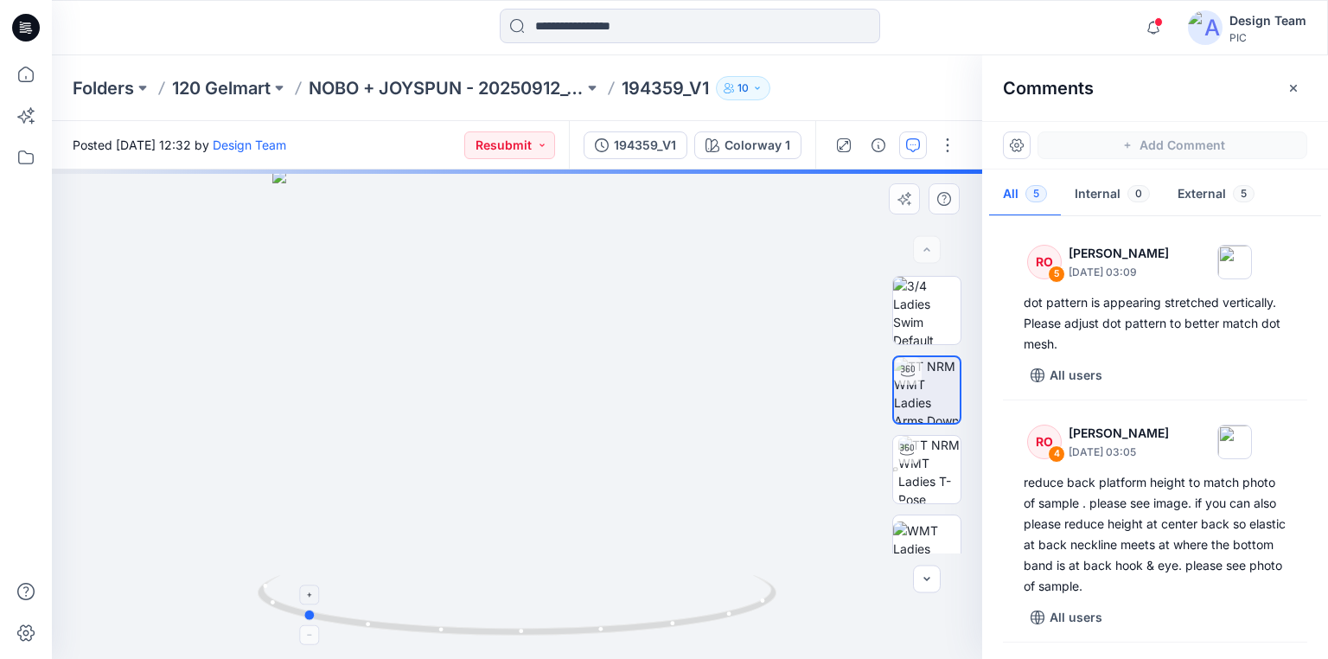
drag, startPoint x: 744, startPoint y: 609, endPoint x: 529, endPoint y: 578, distance: 216.7
click at [529, 578] on icon at bounding box center [519, 607] width 523 height 65
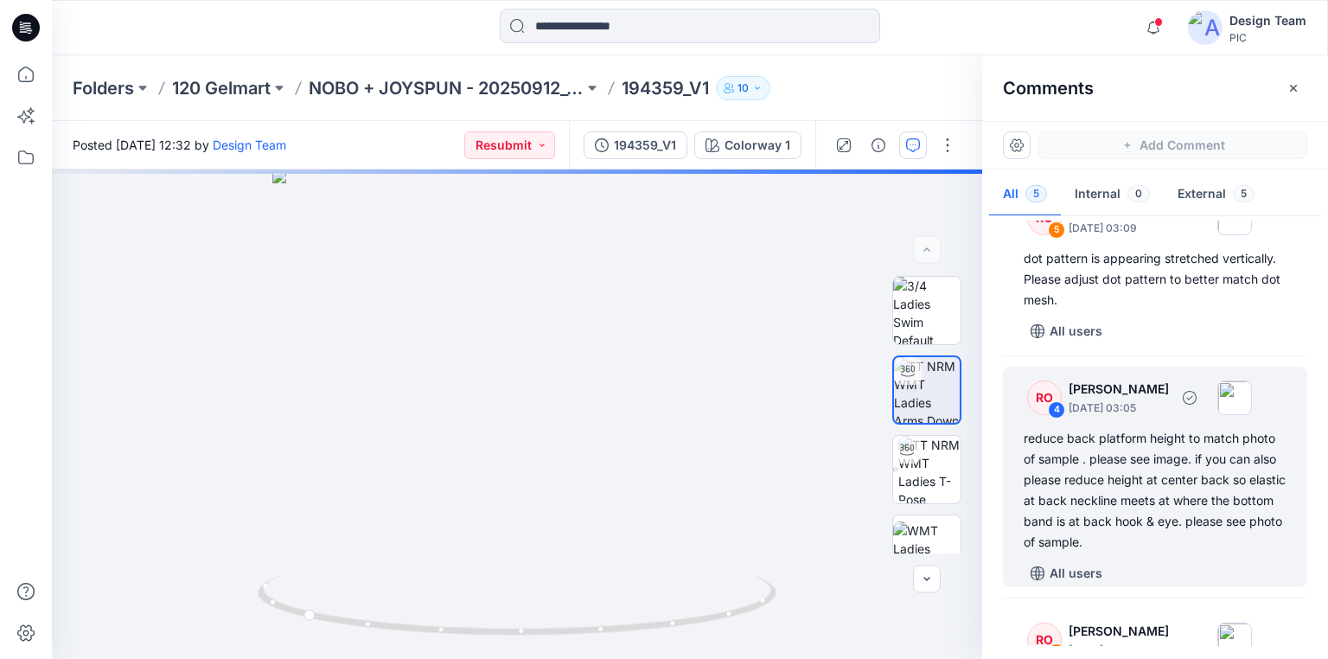
scroll to position [69, 0]
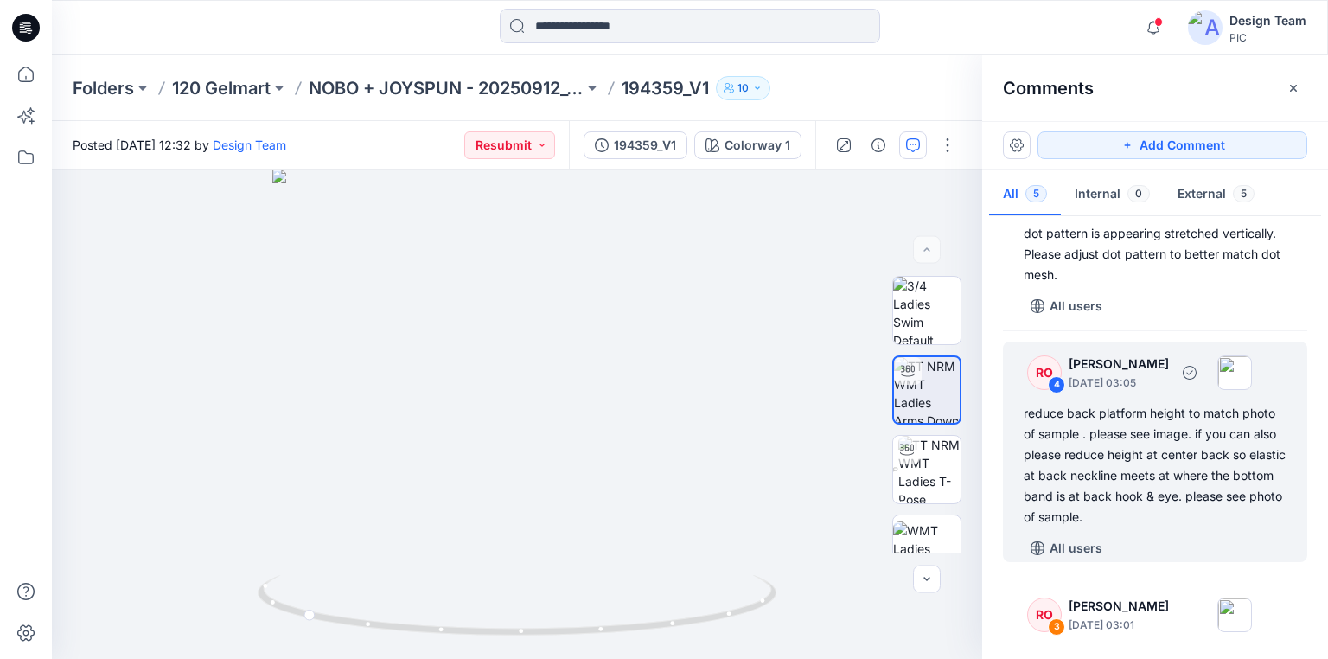
click at [1145, 467] on div "reduce back platform height to match photo of sample . please see image. if you…" at bounding box center [1155, 465] width 263 height 125
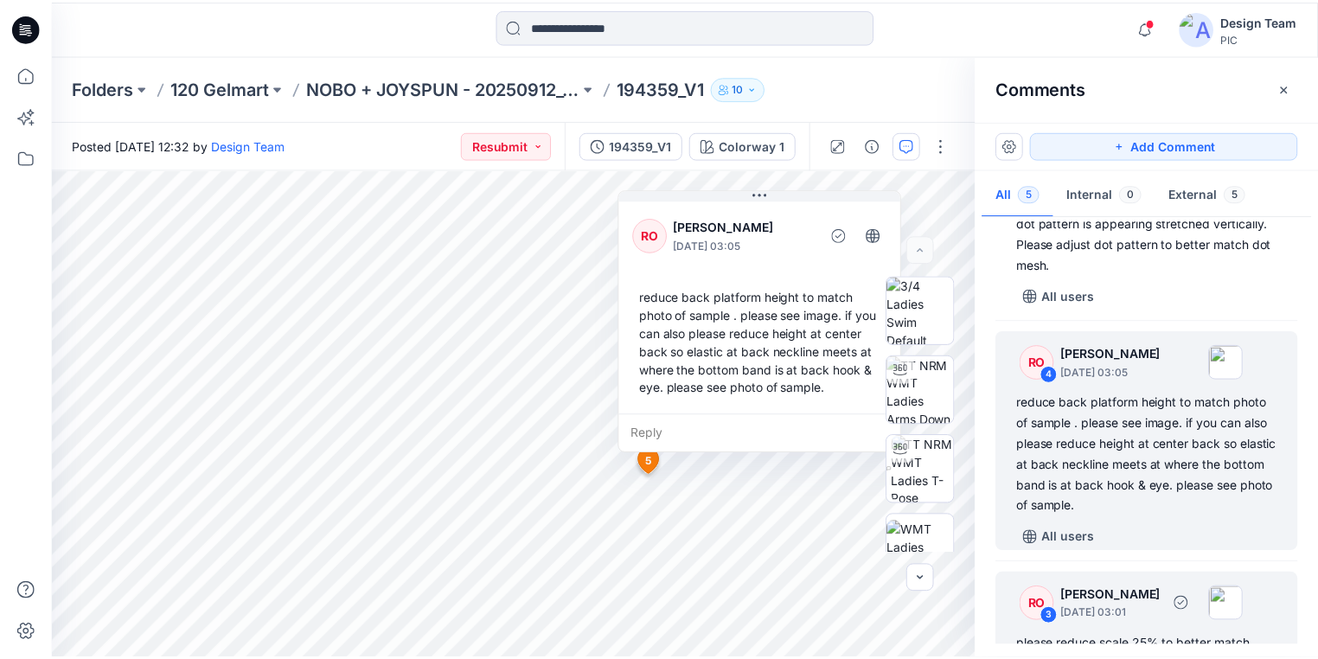
scroll to position [0, 0]
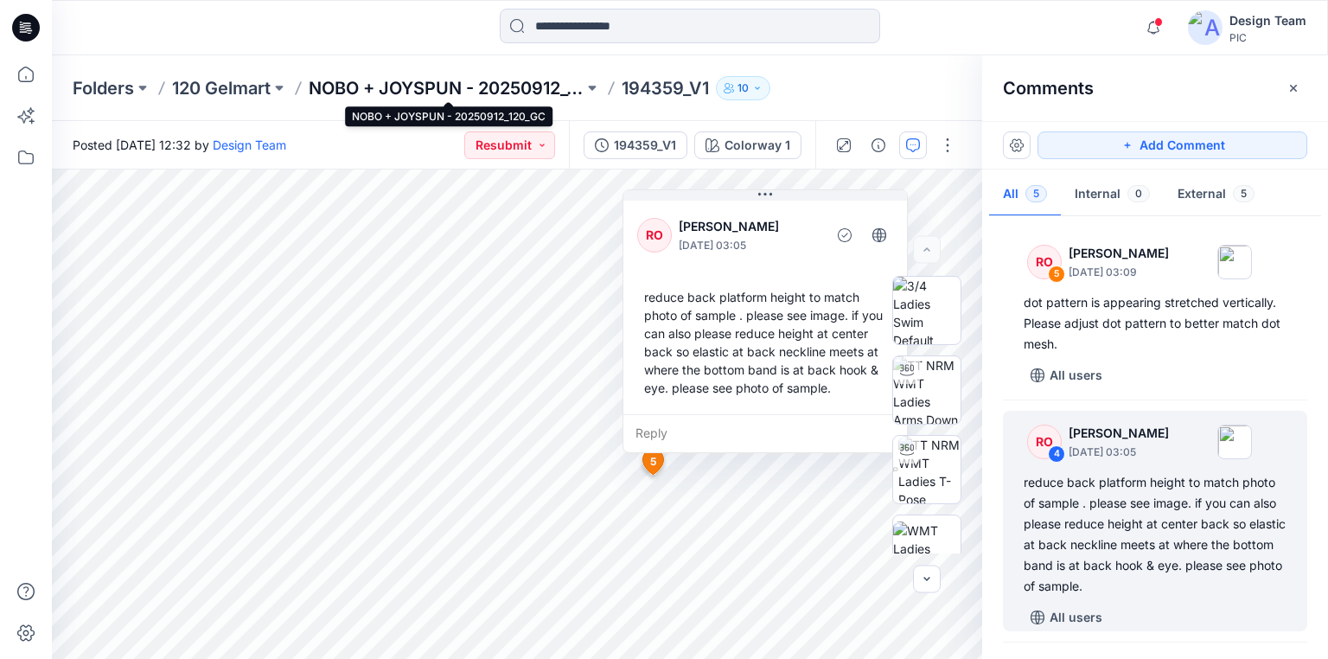
click at [391, 85] on p "NOBO + JOYSPUN - 20250912_120_GC" at bounding box center [446, 88] width 275 height 24
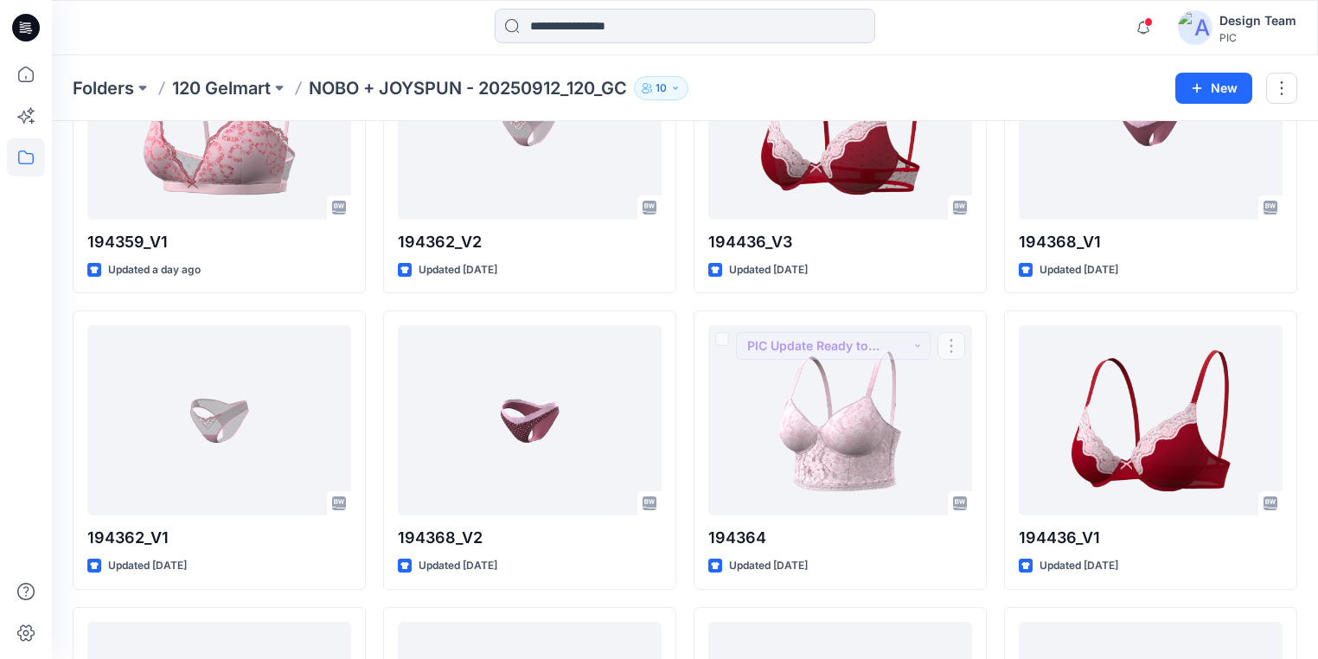
scroll to position [484, 0]
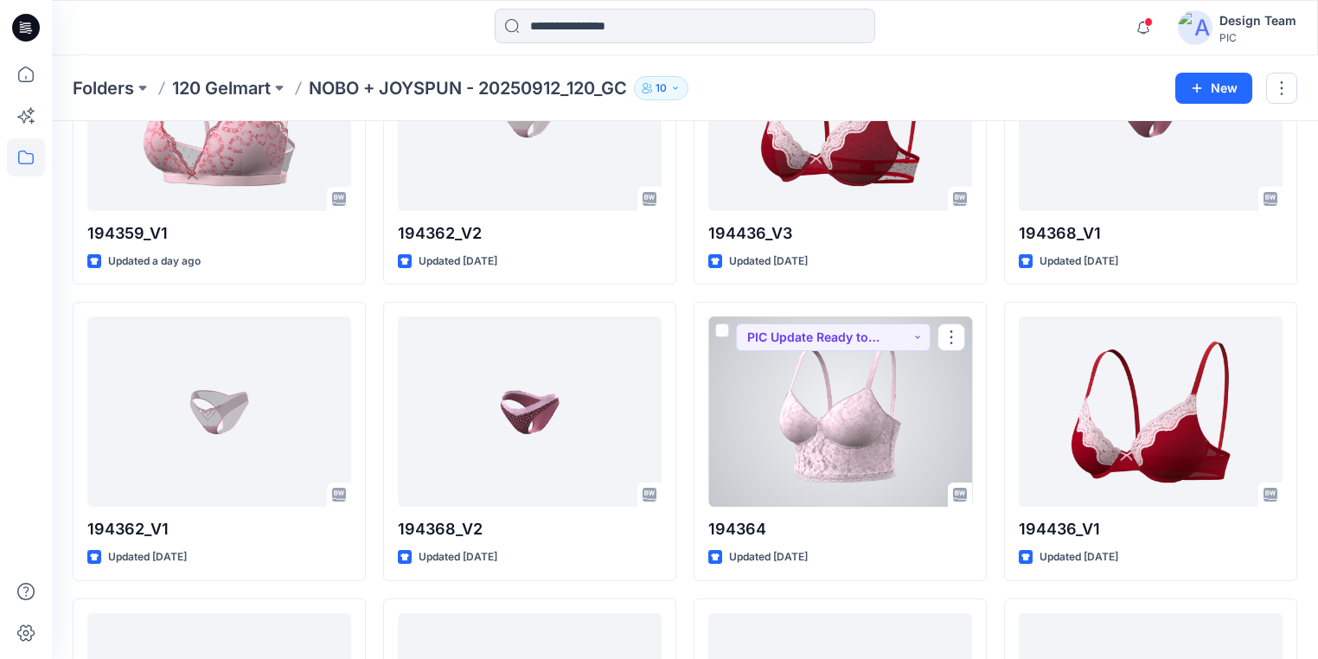
click at [857, 462] on div at bounding box center [840, 411] width 264 height 190
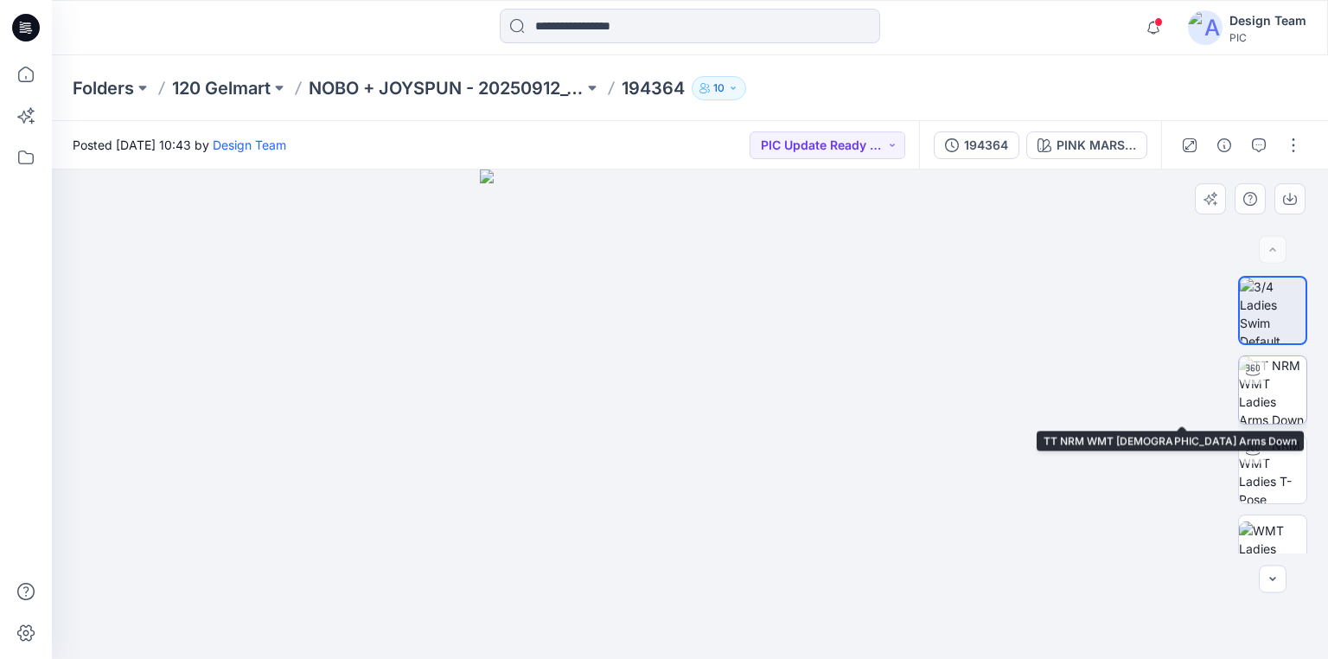
click at [1275, 401] on img at bounding box center [1272, 389] width 67 height 67
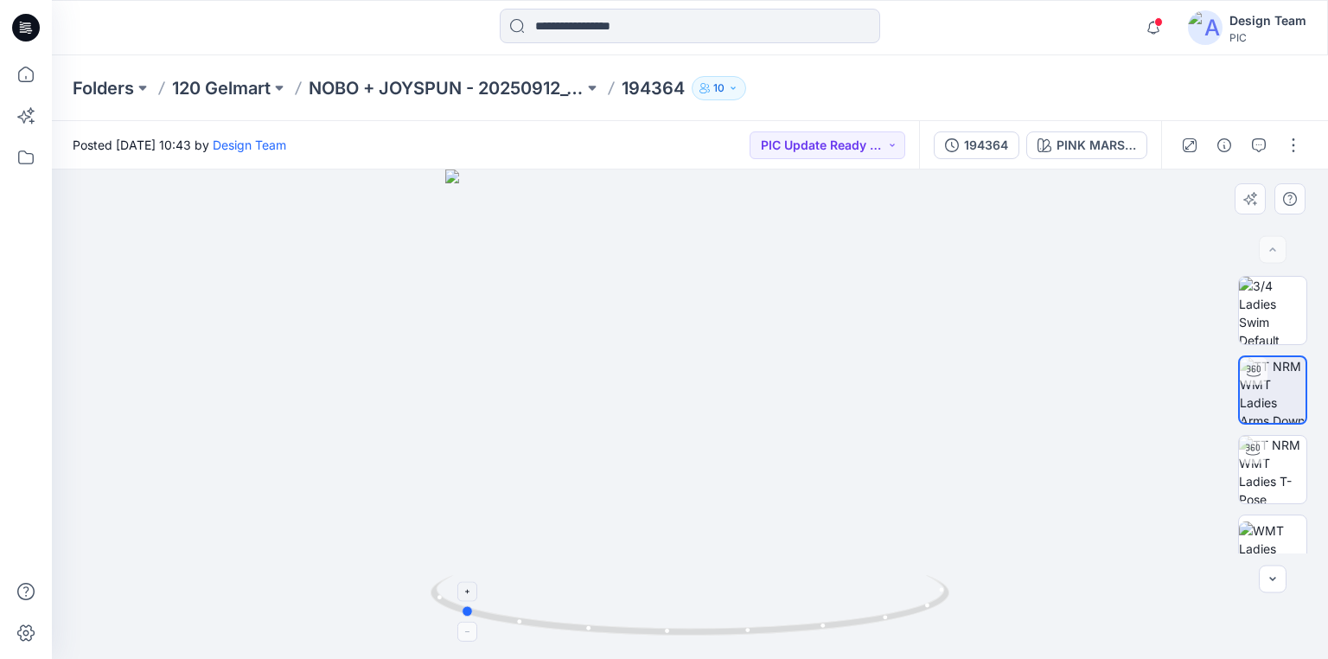
drag, startPoint x: 865, startPoint y: 623, endPoint x: 635, endPoint y: 597, distance: 231.4
click at [635, 597] on icon at bounding box center [692, 607] width 523 height 65
drag, startPoint x: 891, startPoint y: 621, endPoint x: 1102, endPoint y: 586, distance: 214.6
click at [1102, 586] on div at bounding box center [690, 413] width 1276 height 489
click at [233, 93] on p "120 Gelmart" at bounding box center [221, 88] width 99 height 24
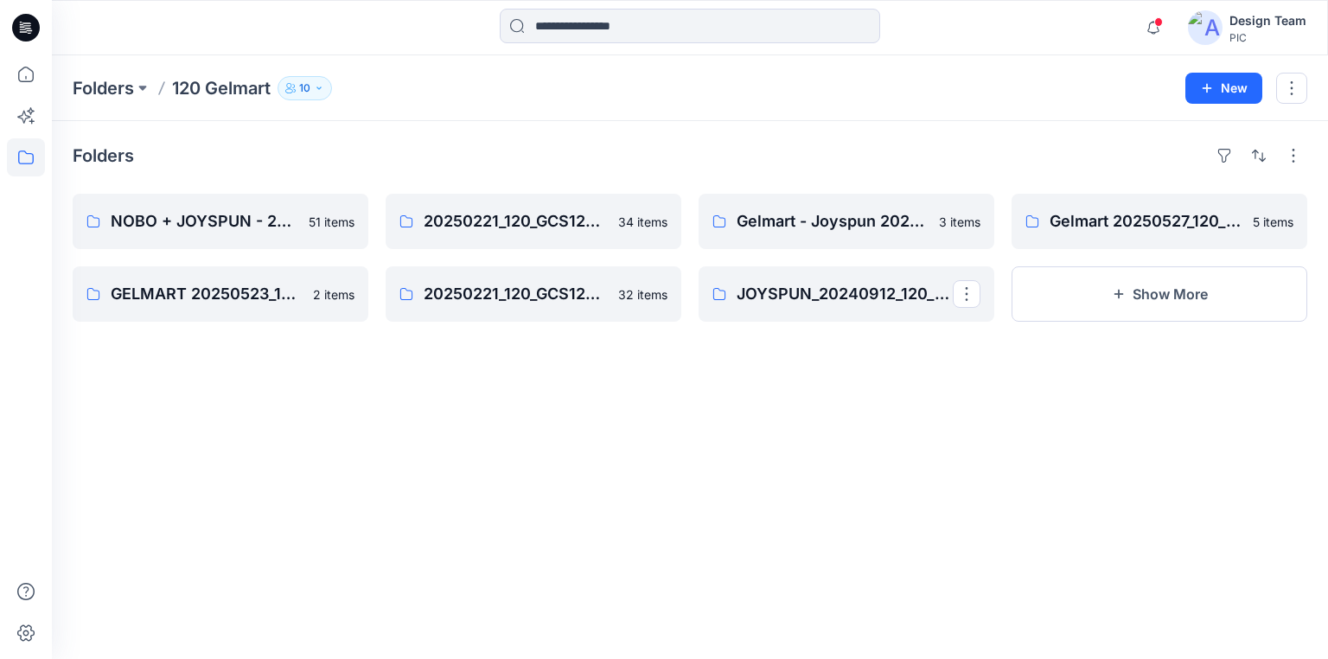
click at [887, 47] on div "Notifications [PERSON_NAME] changed the status of 194357_V2 to Resubmit ` View …" at bounding box center [690, 27] width 1276 height 55
click at [615, 22] on input at bounding box center [690, 26] width 380 height 35
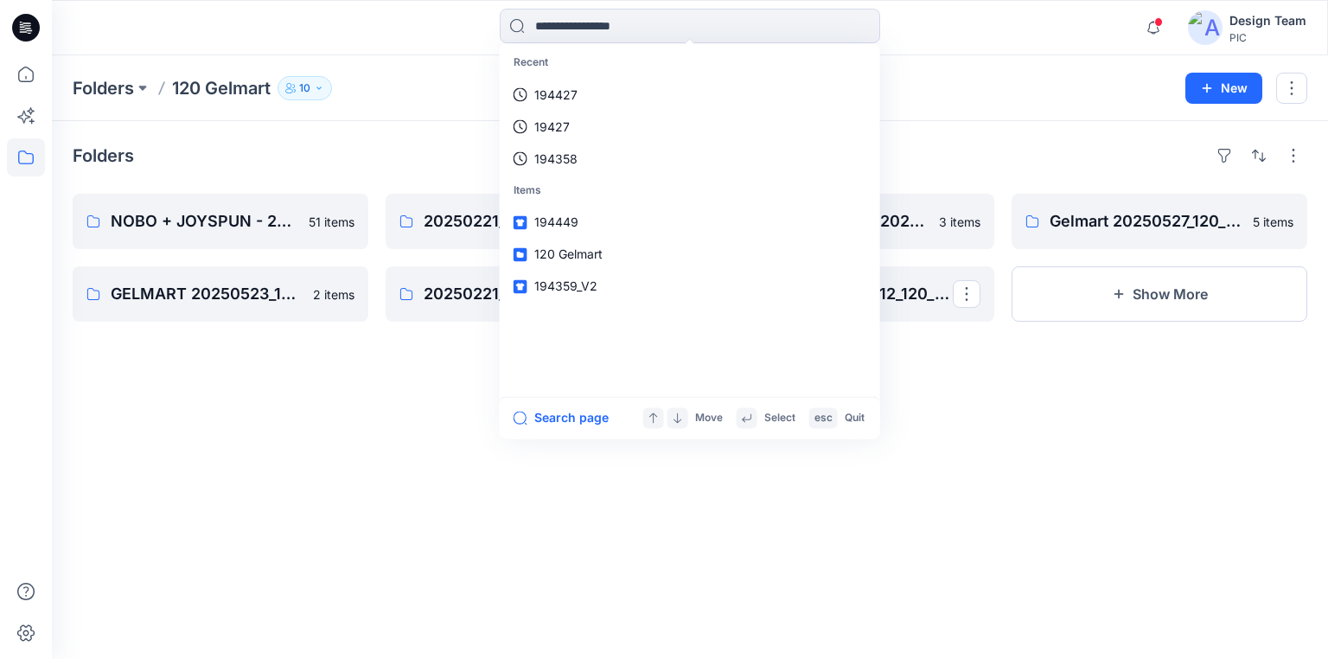
click at [1169, 472] on div "Folders NOBO + JOYSPUN - 20250912_120_GC 51 items GELMART 20250523_120_GC 2 ite…" at bounding box center [690, 390] width 1276 height 538
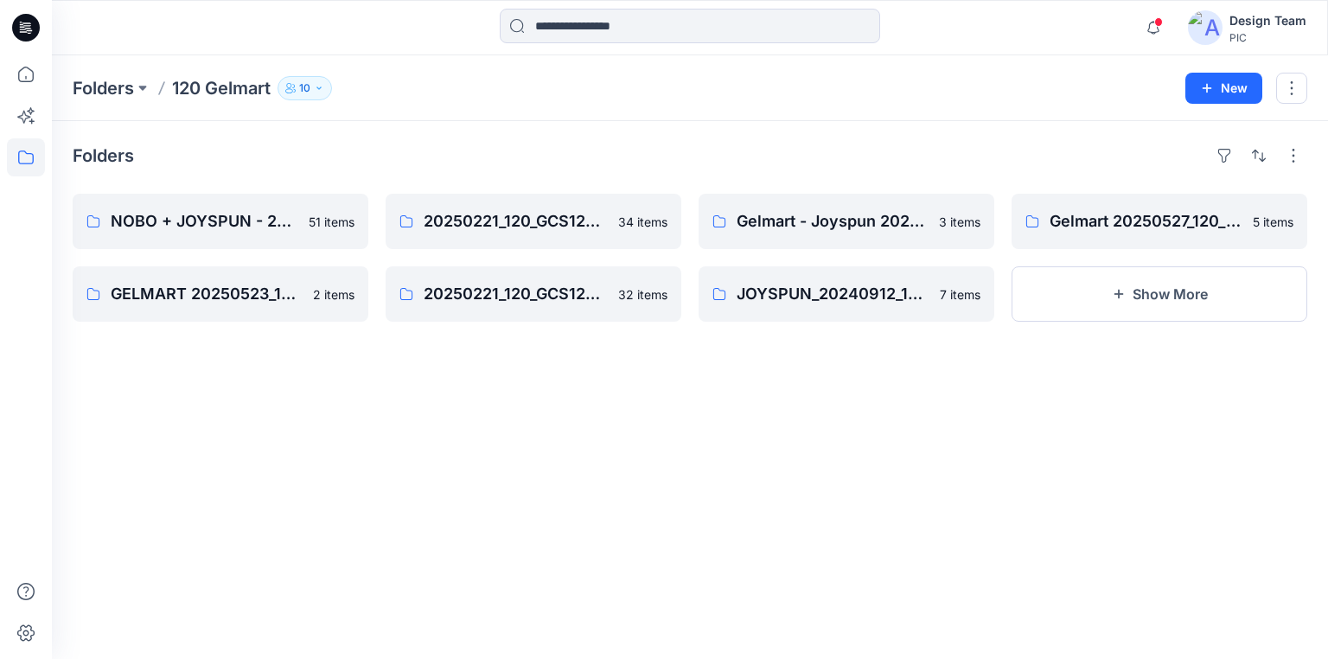
click at [16, 30] on icon at bounding box center [26, 28] width 28 height 28
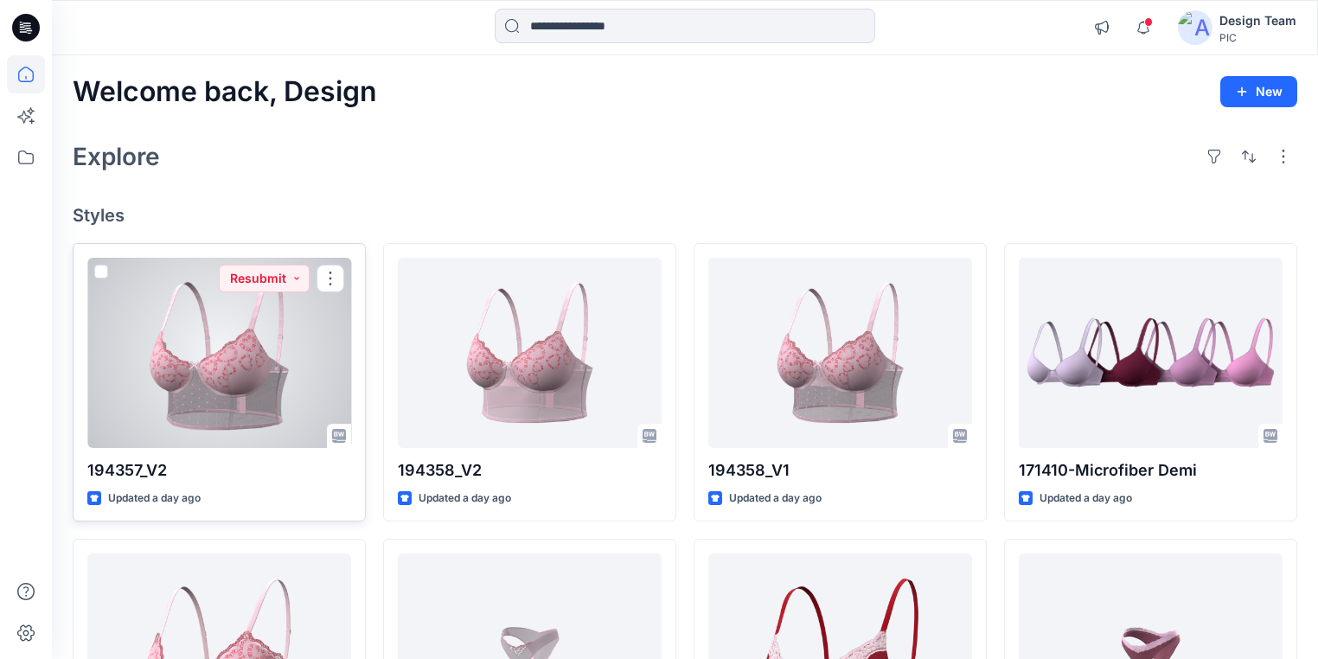
click at [242, 409] on div at bounding box center [219, 353] width 264 height 190
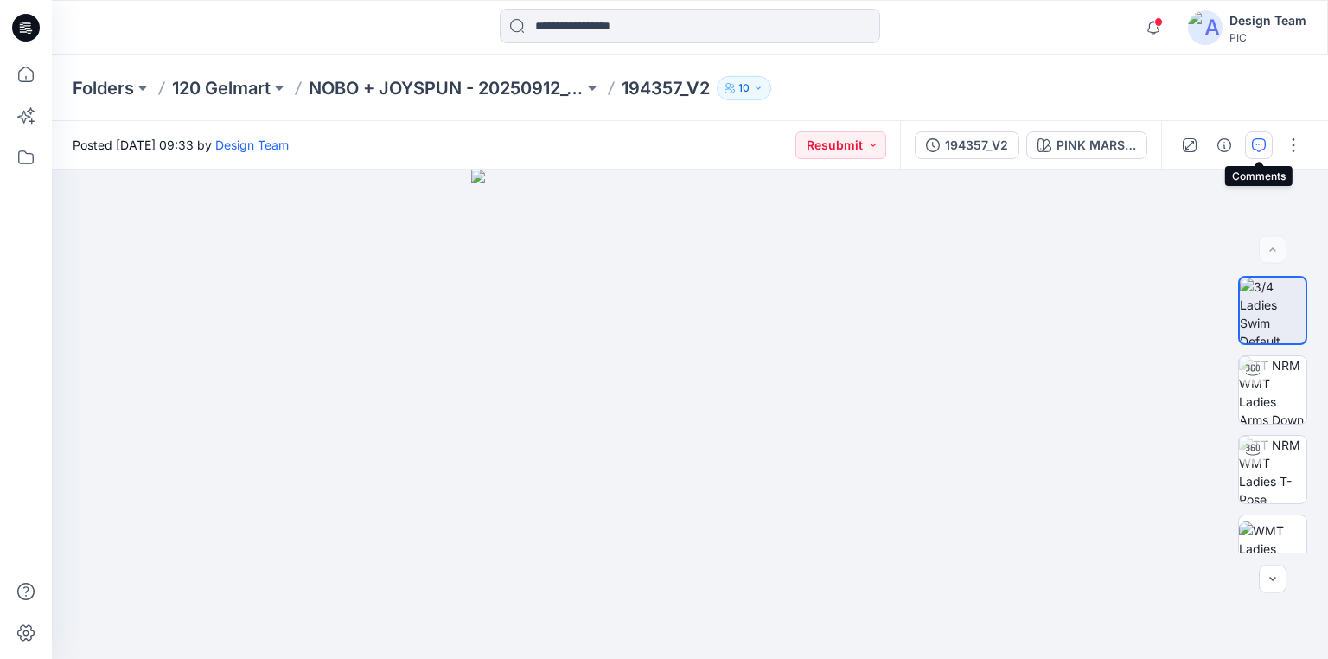
click at [1258, 145] on icon "button" at bounding box center [1259, 145] width 14 height 14
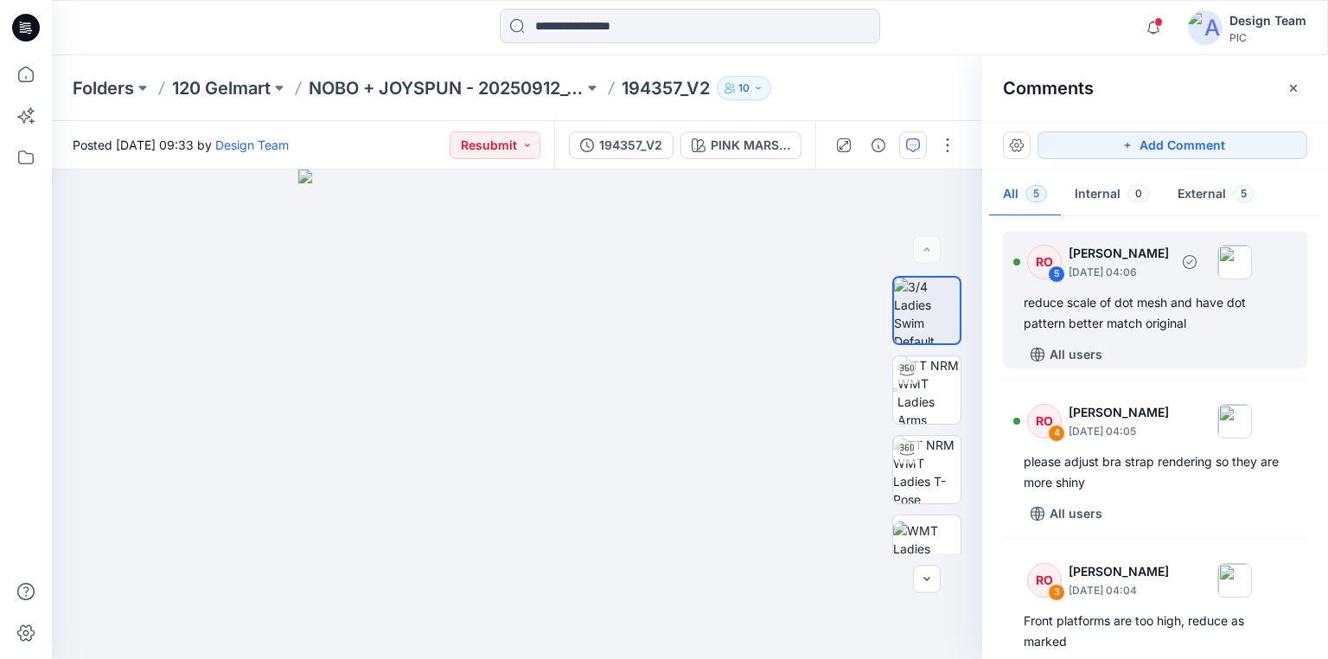
click at [1150, 324] on div "reduce scale of dot mesh and have dot pattern better match original" at bounding box center [1155, 313] width 263 height 42
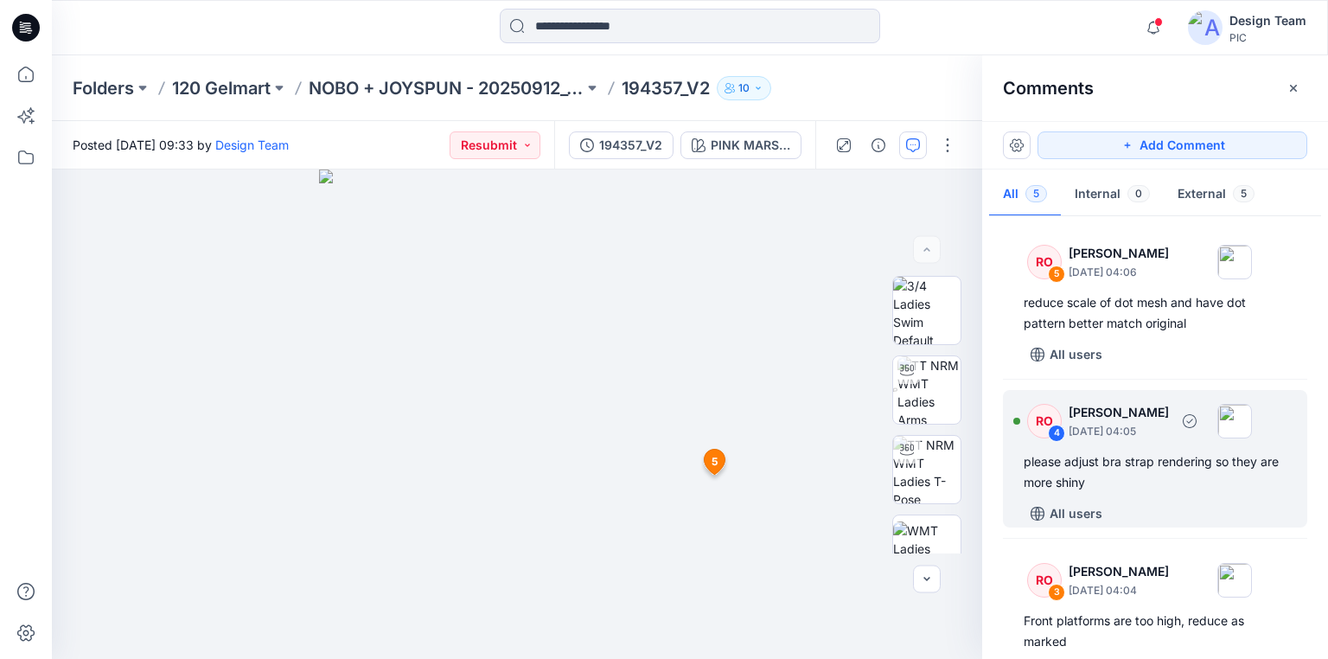
click at [1085, 465] on div "please adjust bra strap rendering so they are more shiny" at bounding box center [1155, 472] width 263 height 42
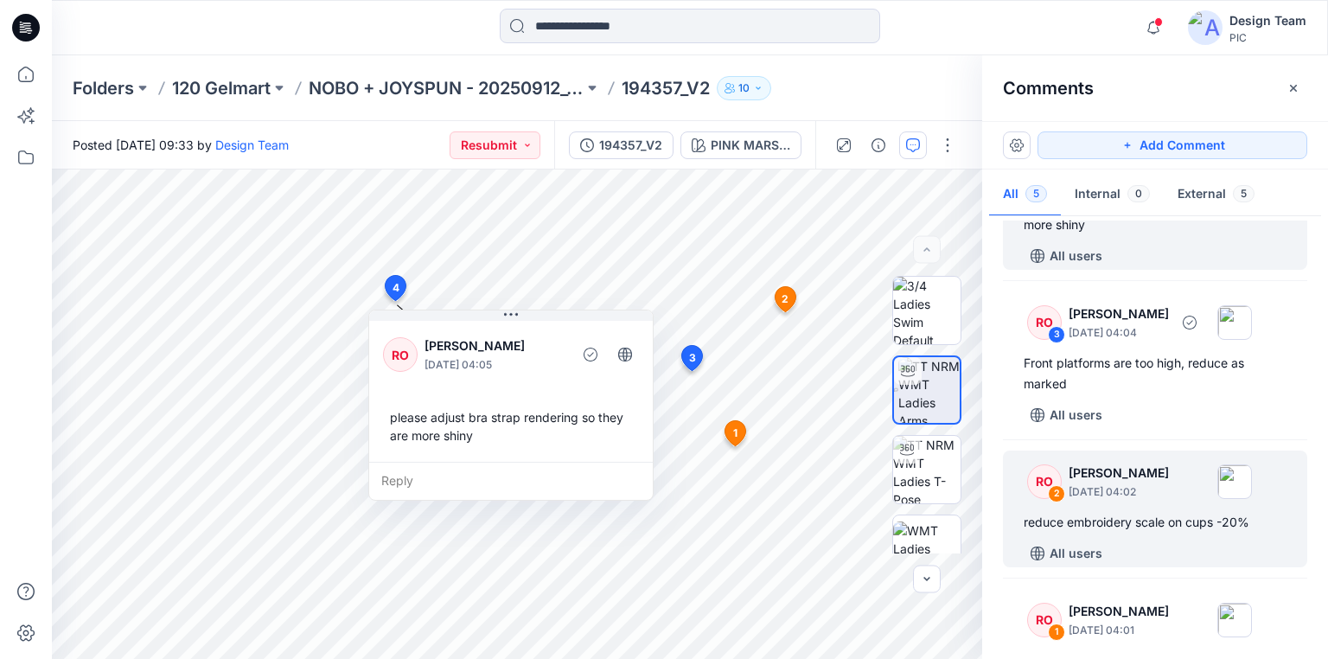
scroll to position [277, 0]
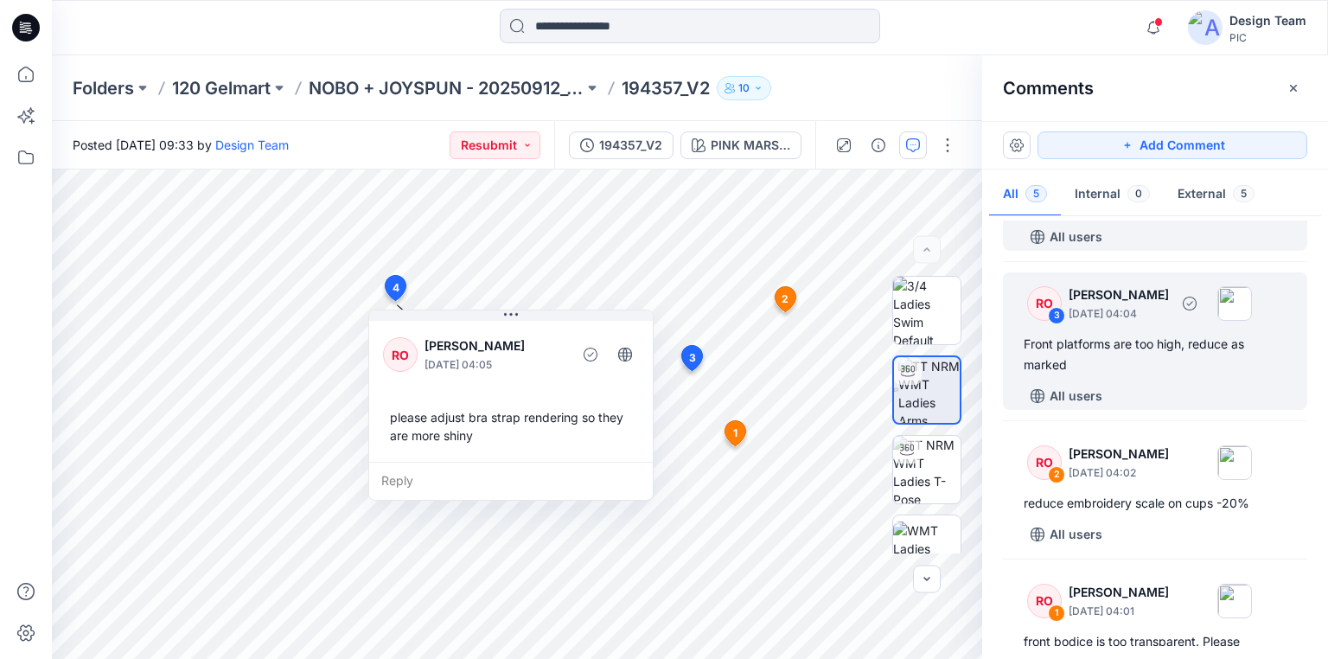
click at [1083, 358] on div "Front platforms are too high, reduce as marked" at bounding box center [1155, 355] width 263 height 42
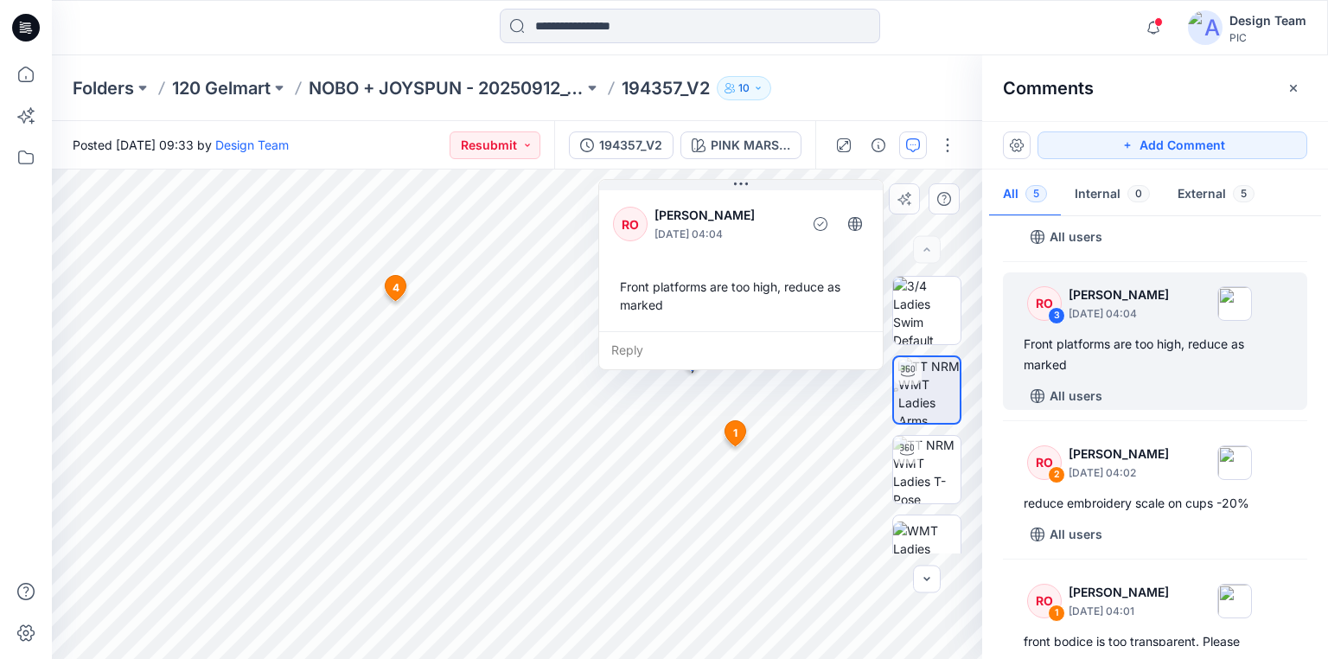
click at [779, 287] on div "Front platforms are too high, reduce as marked" at bounding box center [741, 296] width 256 height 50
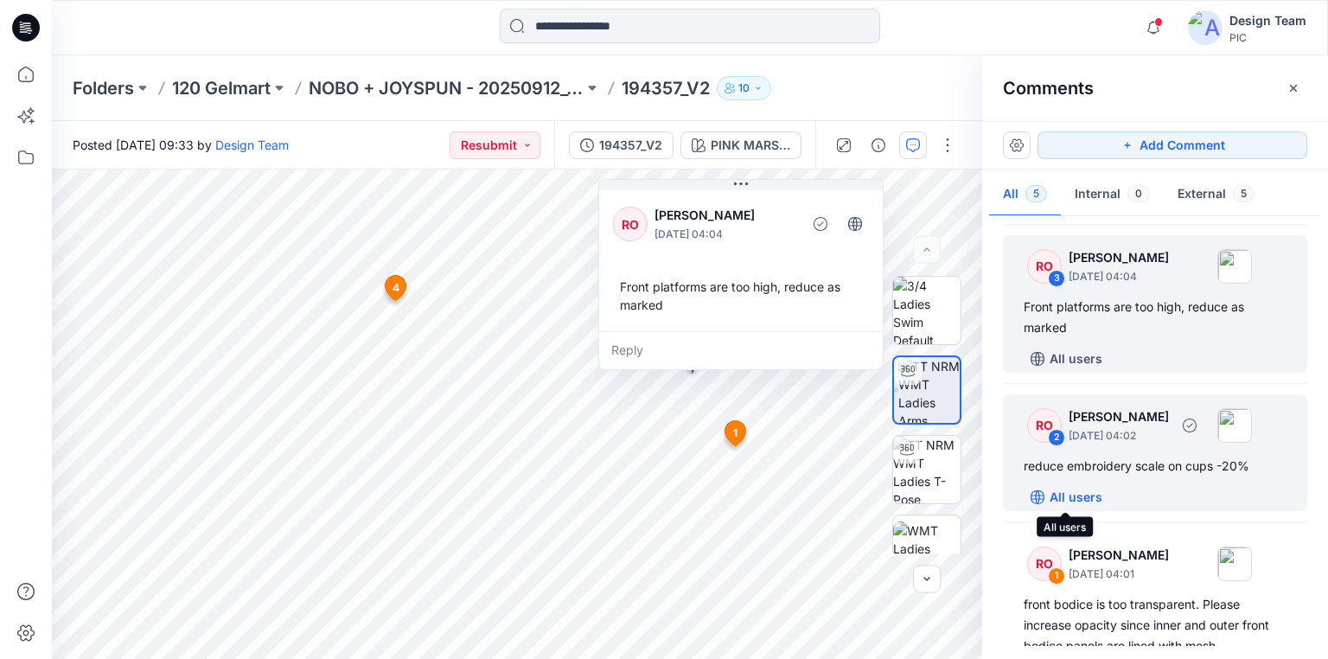
scroll to position [346, 0]
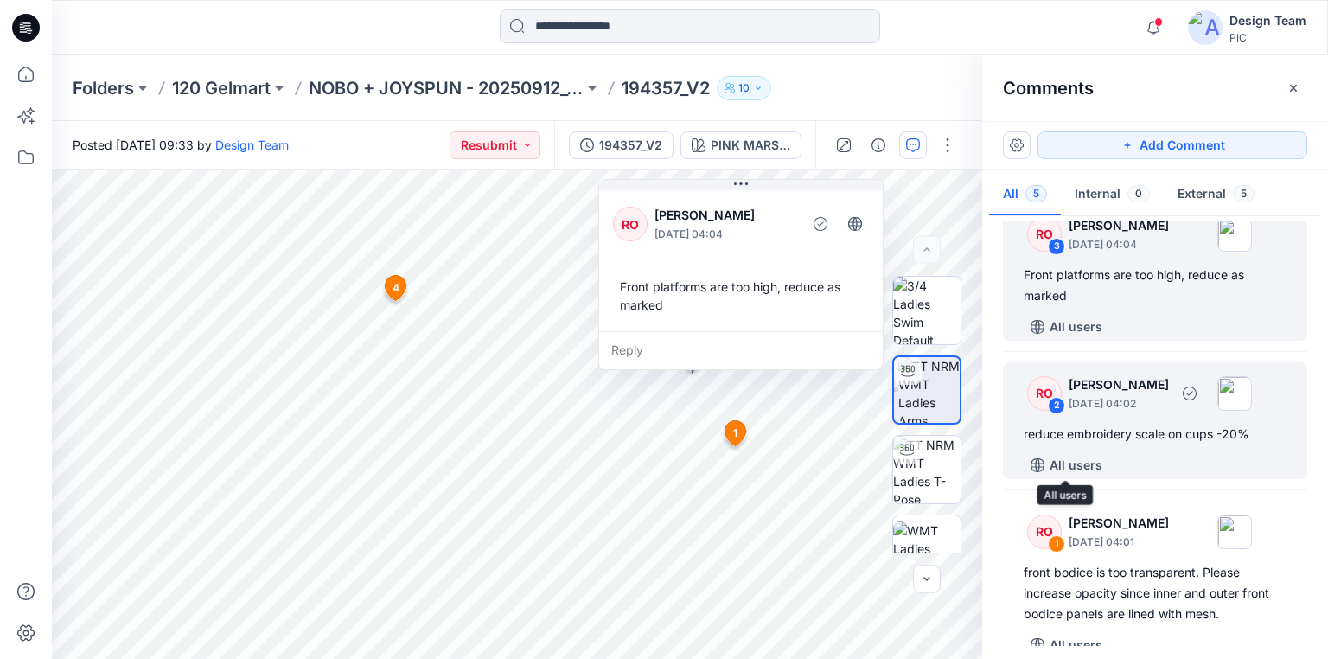
click at [1100, 428] on div "reduce embroidery scale on cups -20%" at bounding box center [1155, 434] width 263 height 21
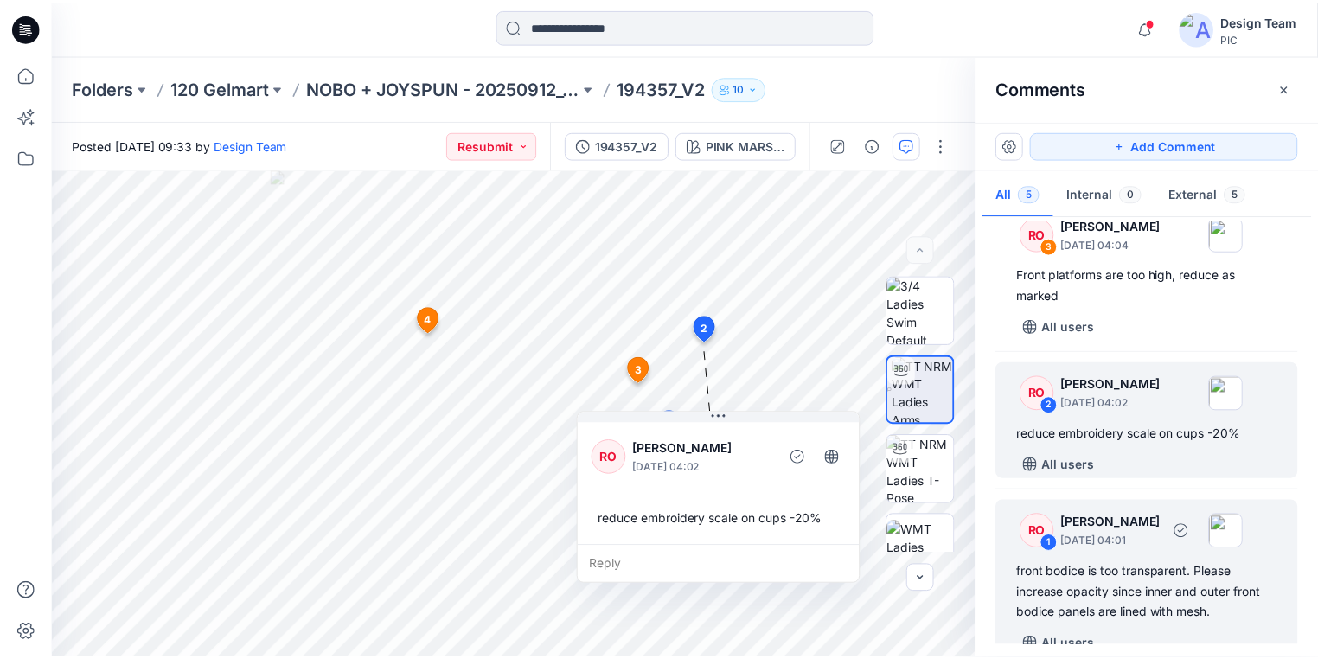
scroll to position [367, 0]
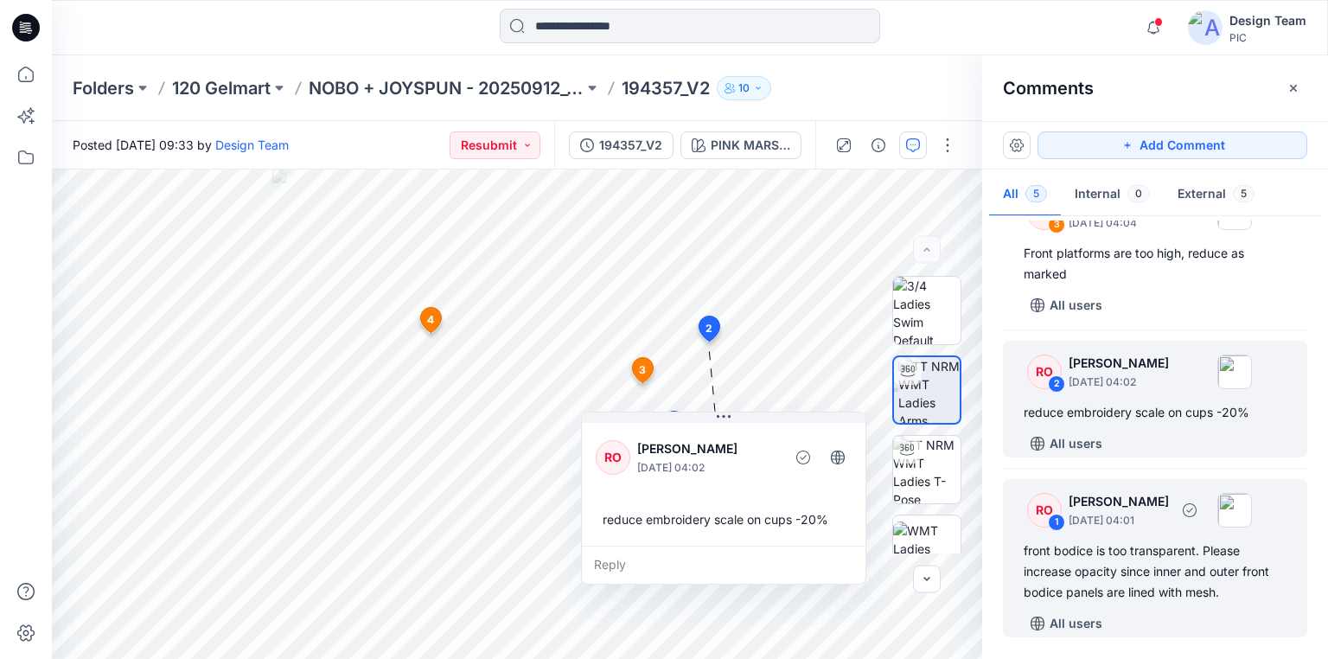
click at [1166, 582] on div "front bodice is too transparent. Please increase opacity since inner and outer …" at bounding box center [1155, 571] width 263 height 62
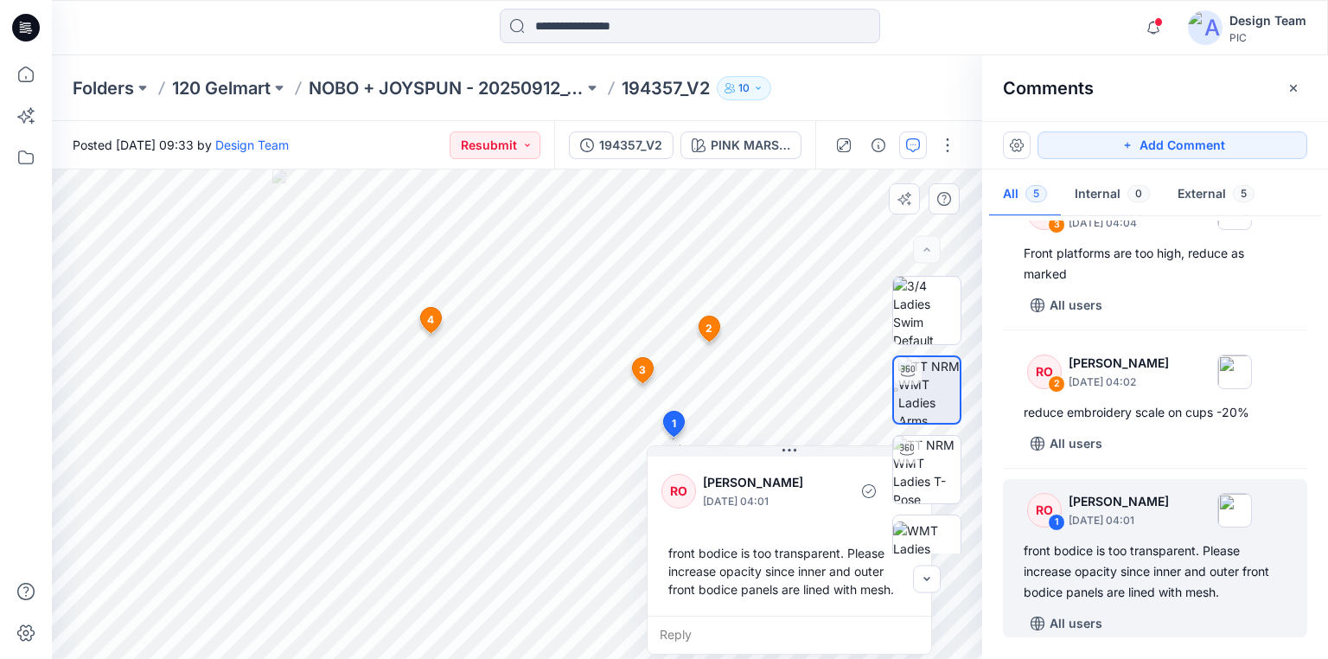
click at [789, 553] on div "front bodice is too transparent. Please increase opacity since inner and outer …" at bounding box center [789, 571] width 256 height 68
click at [242, 90] on p "120 Gelmart" at bounding box center [221, 88] width 99 height 24
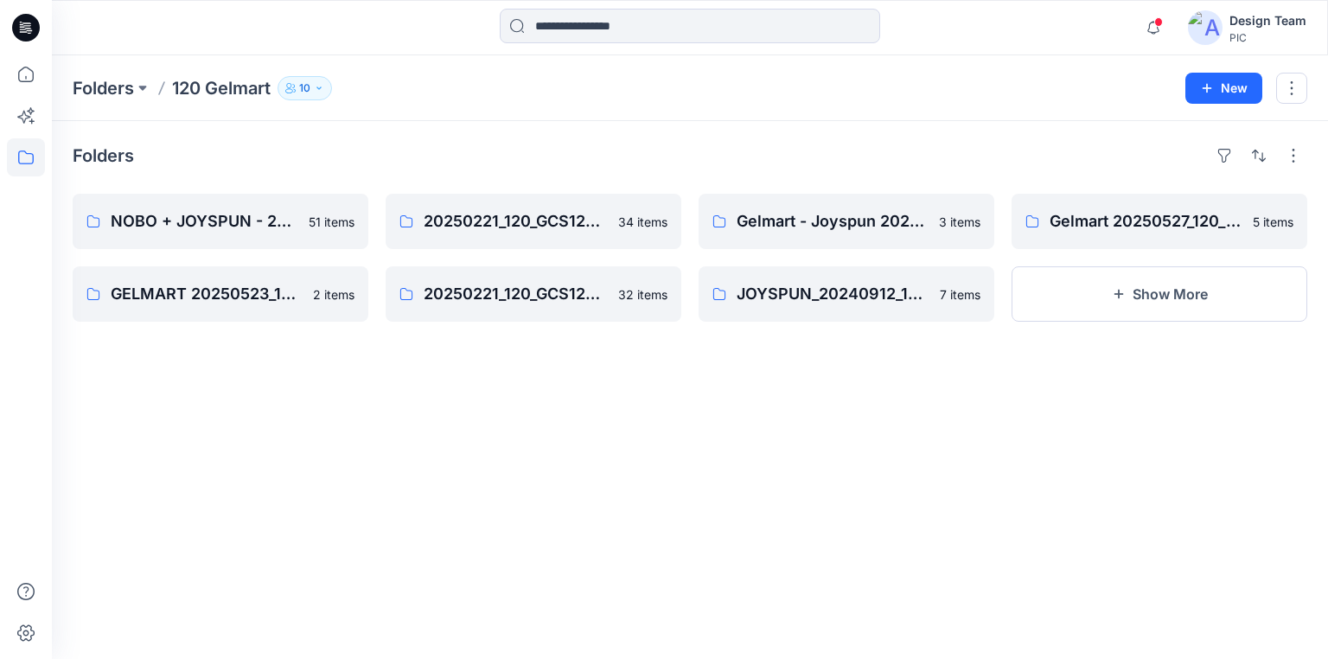
click at [22, 22] on icon at bounding box center [26, 28] width 28 height 28
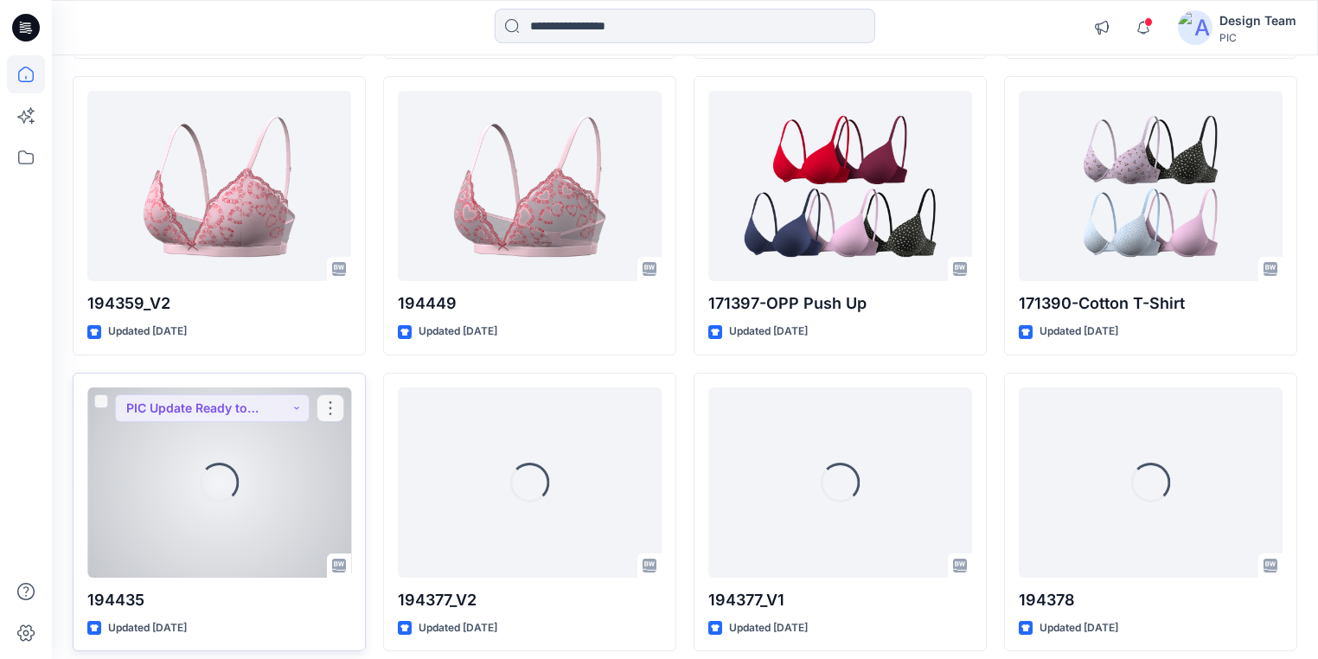
scroll to position [1701, 0]
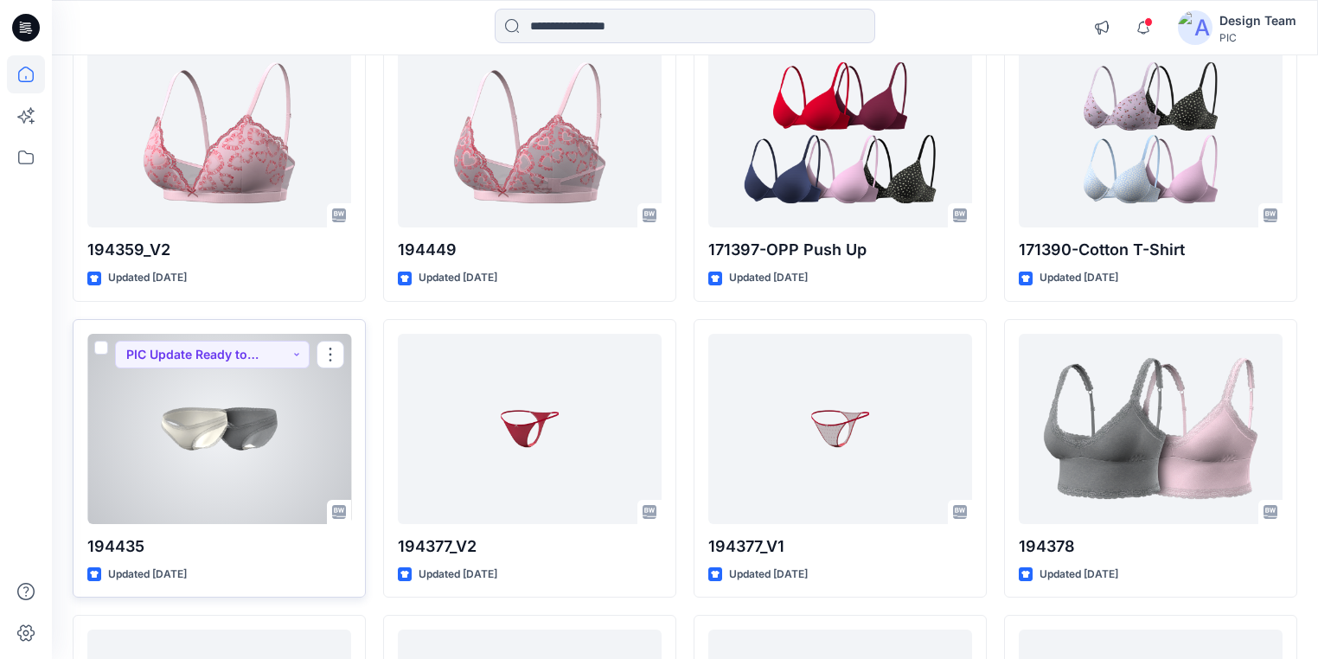
click at [252, 438] on div at bounding box center [219, 429] width 264 height 190
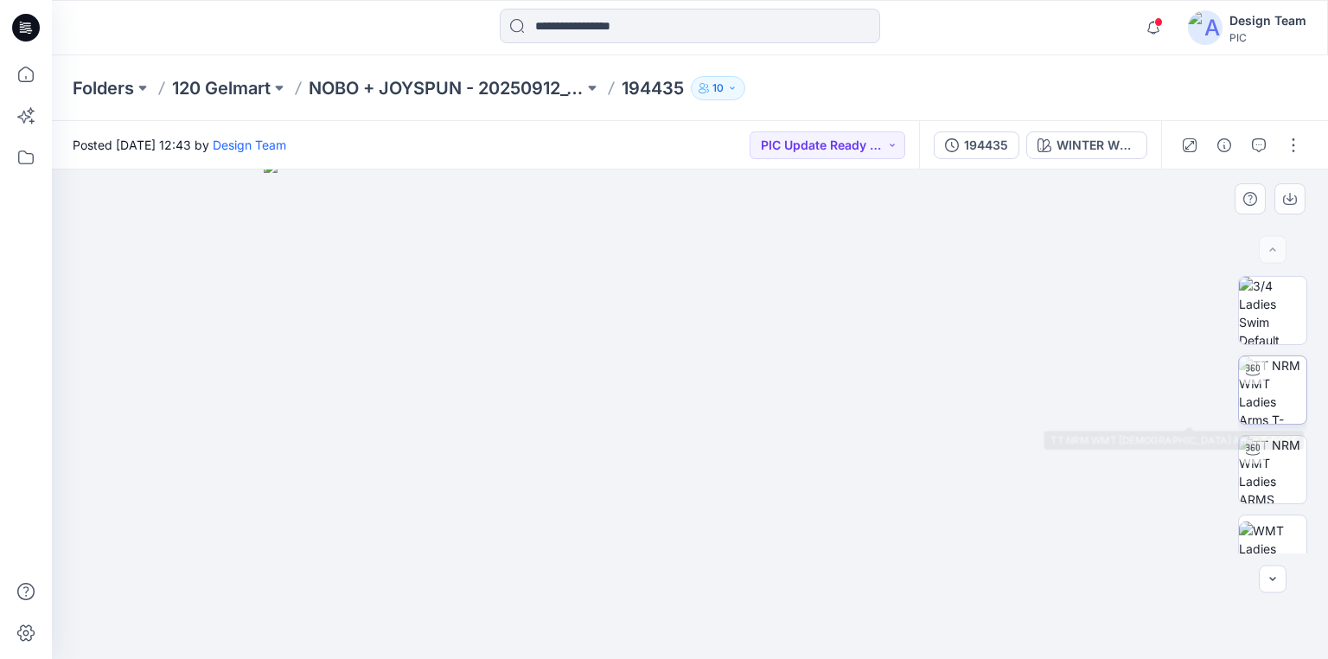
click at [1271, 402] on img at bounding box center [1272, 389] width 67 height 67
drag, startPoint x: 841, startPoint y: 626, endPoint x: 626, endPoint y: 604, distance: 216.4
click at [626, 604] on icon at bounding box center [692, 607] width 523 height 65
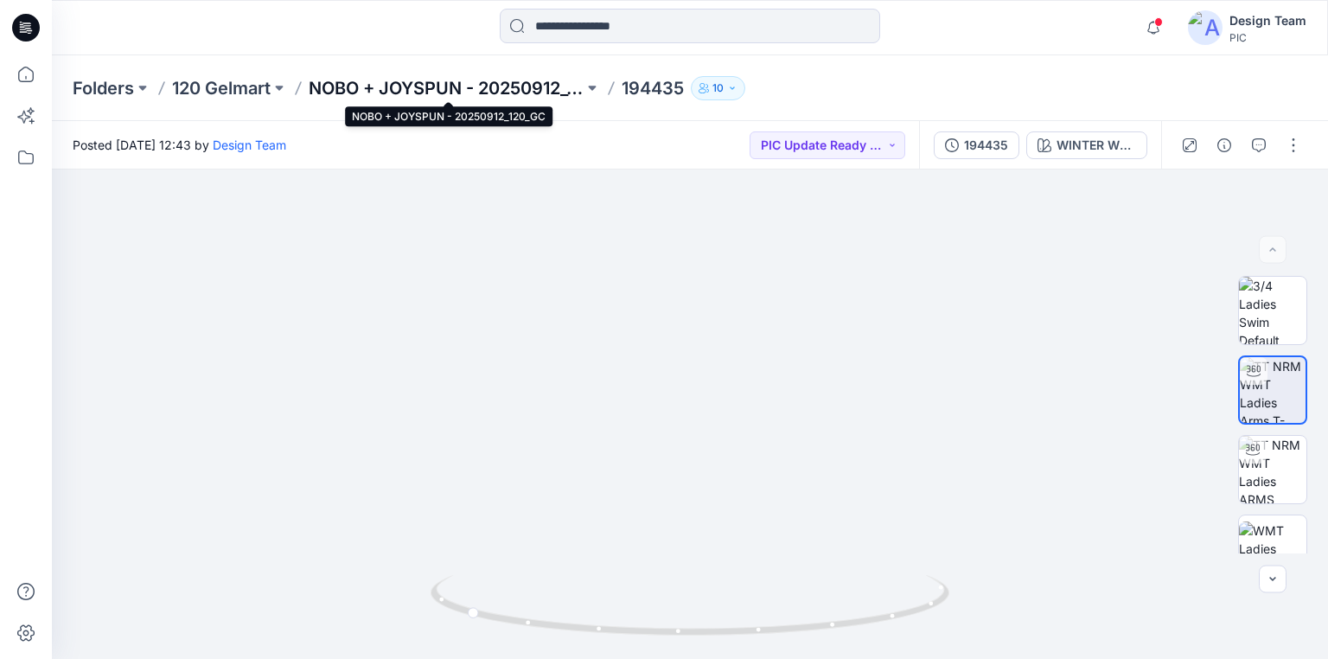
click at [438, 79] on p "NOBO + JOYSPUN - 20250912_120_GC" at bounding box center [446, 88] width 275 height 24
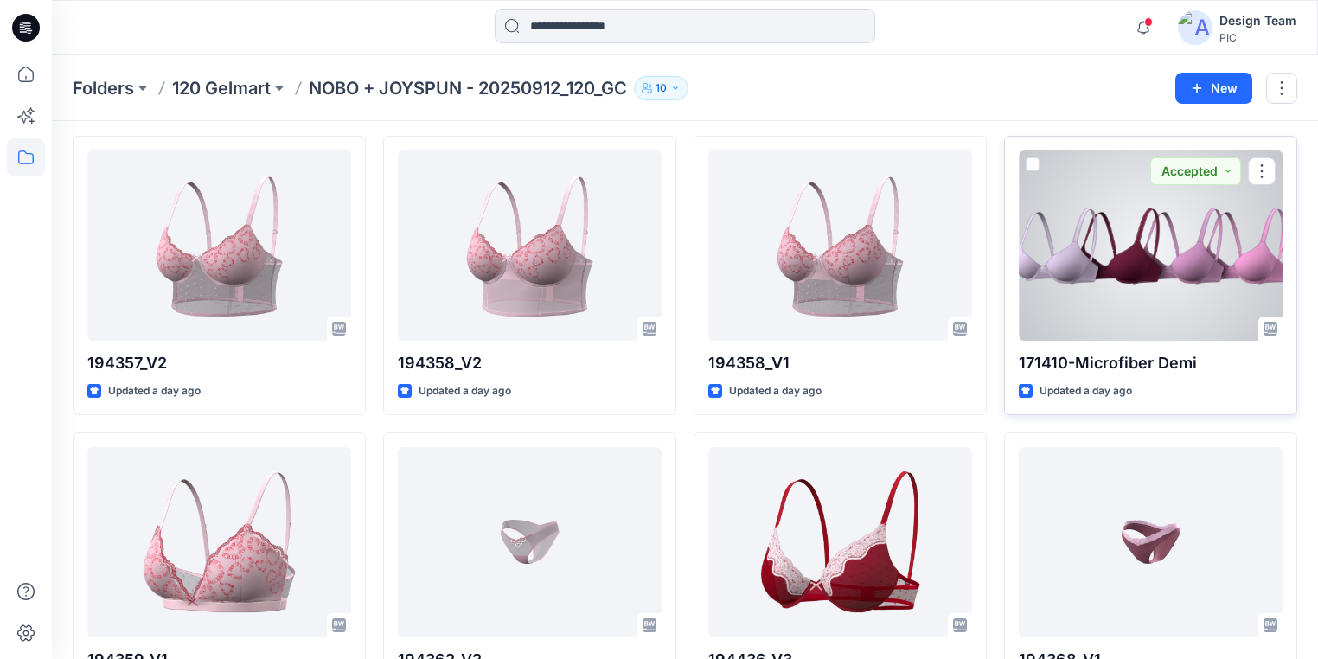
scroll to position [138, 0]
